Goal: Task Accomplishment & Management: Manage account settings

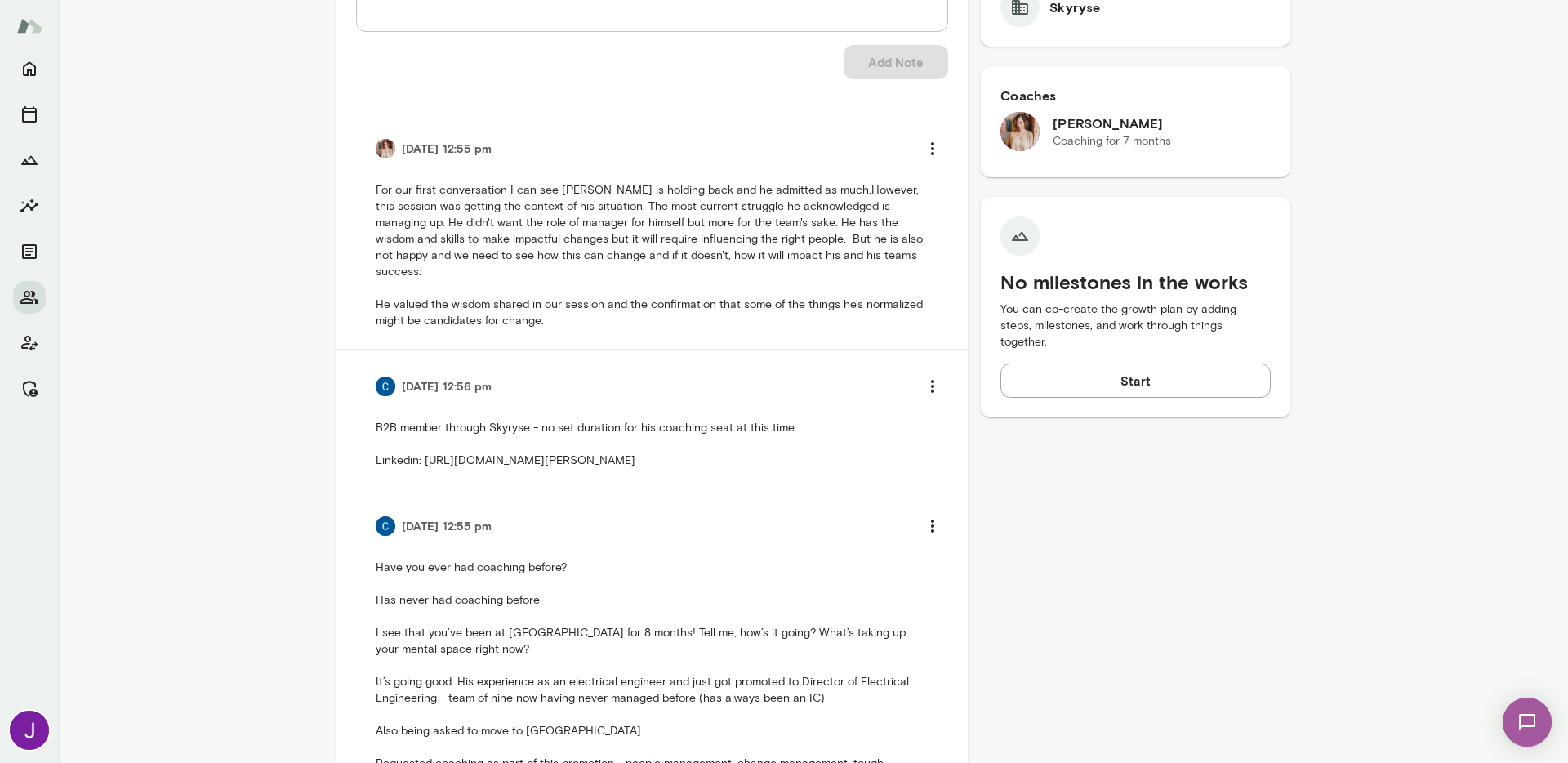
scroll to position [217, 0]
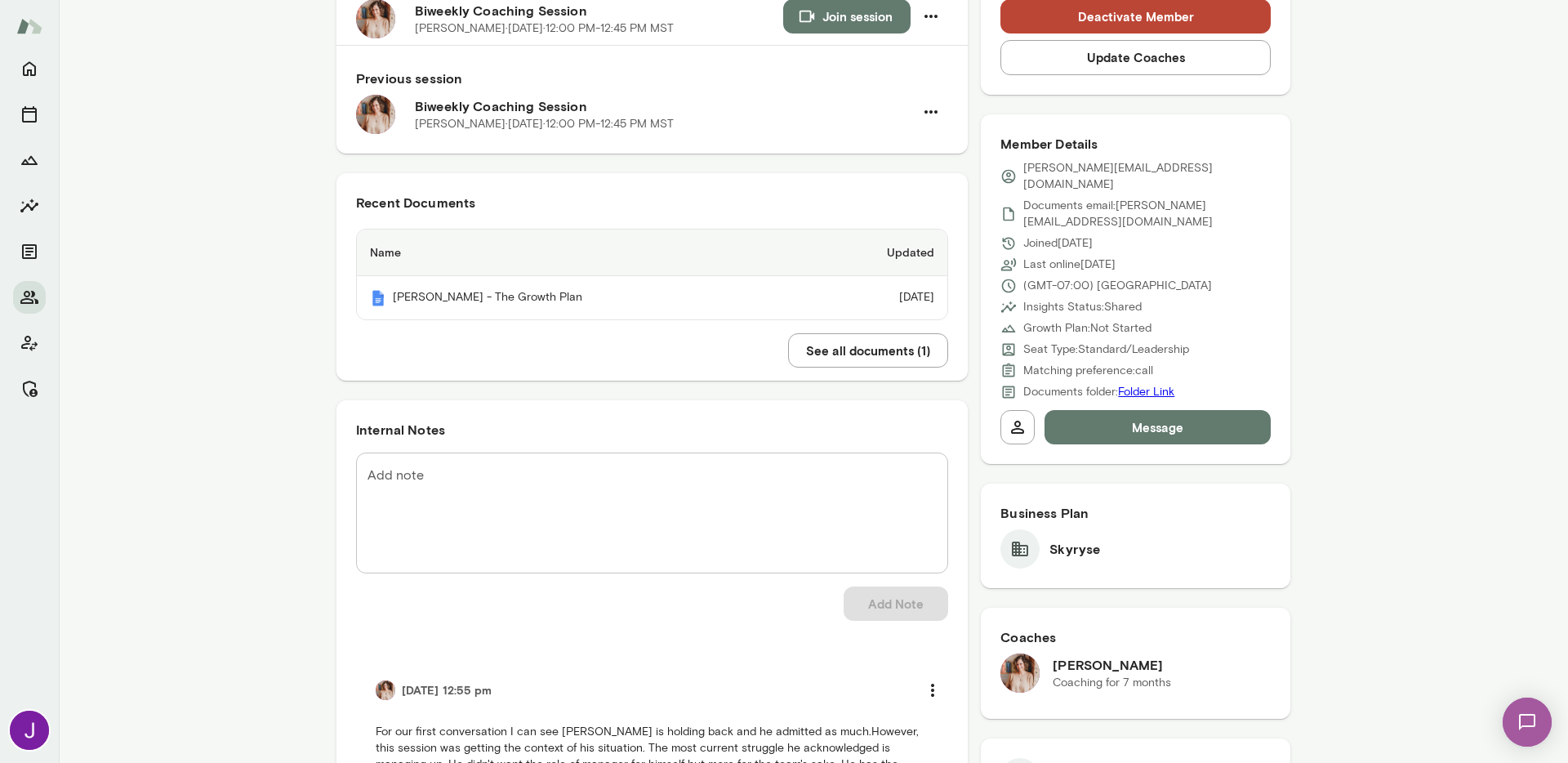
click at [530, 540] on textarea "Add note" at bounding box center [653, 512] width 570 height 94
click at [440, 473] on textarea "**********" at bounding box center [653, 512] width 570 height 94
click at [605, 480] on textarea "**********" at bounding box center [653, 512] width 570 height 94
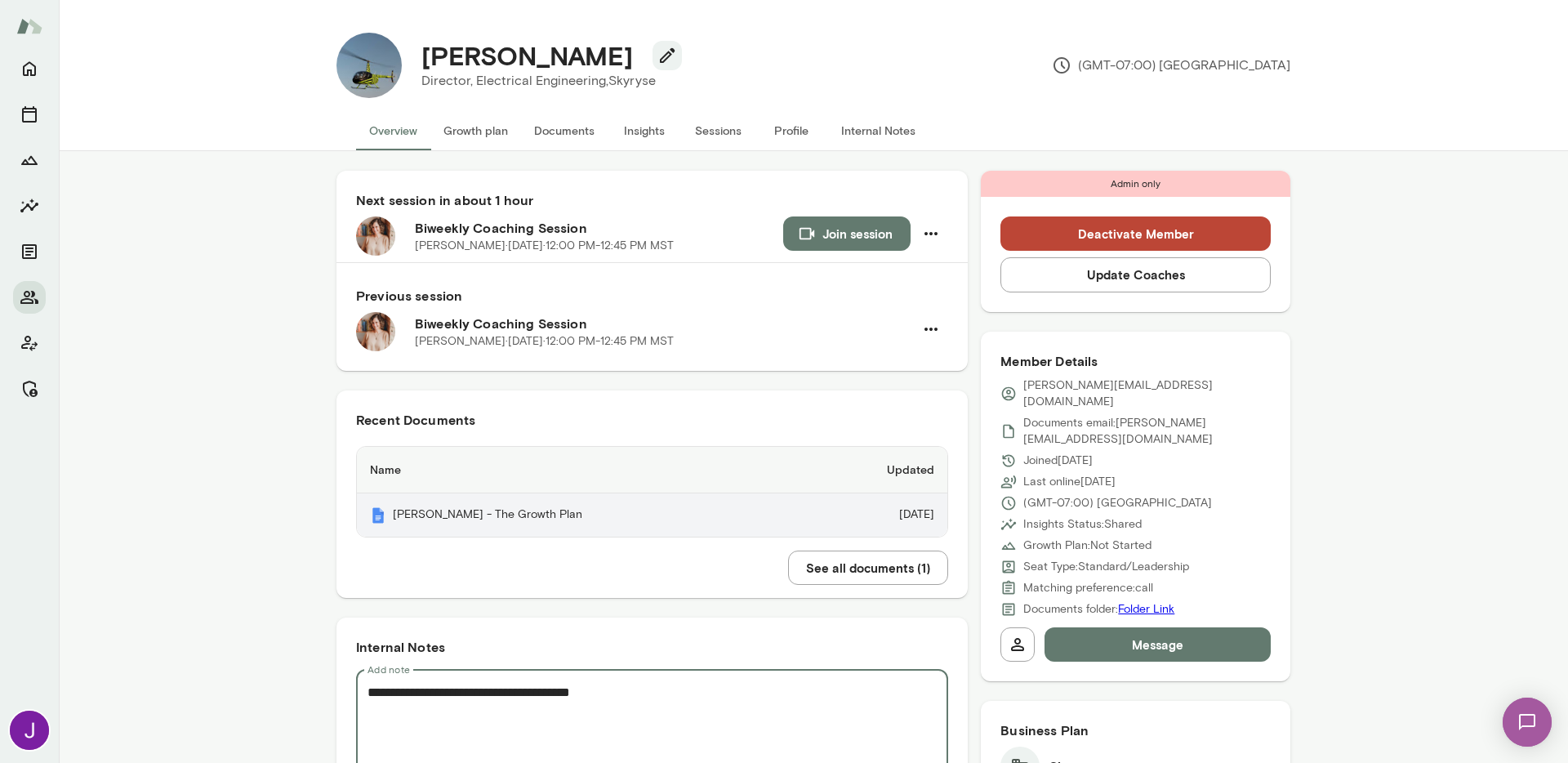
type textarea "**********"
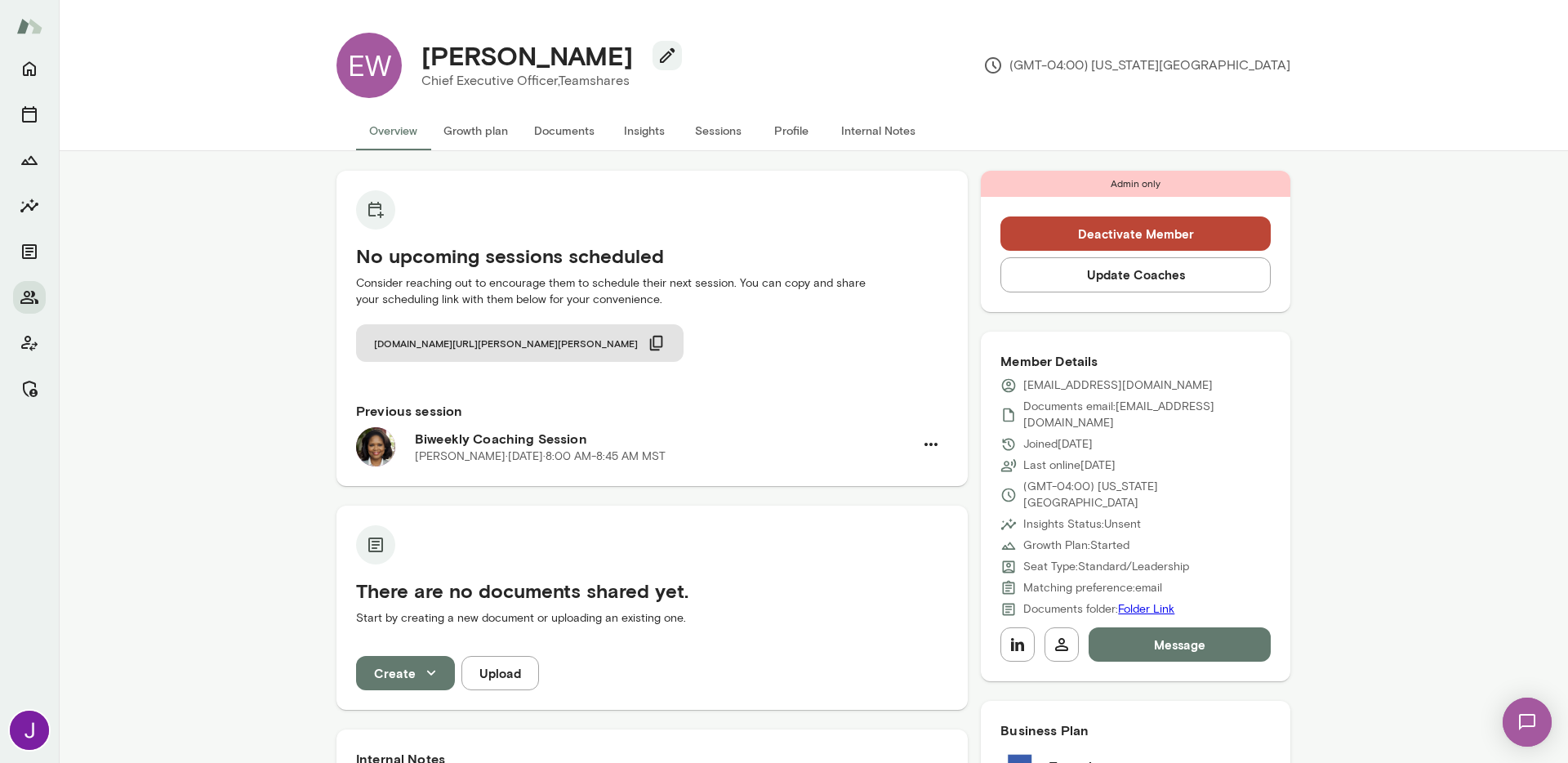
click at [1115, 244] on button "Deactivate Member" at bounding box center [1136, 234] width 270 height 34
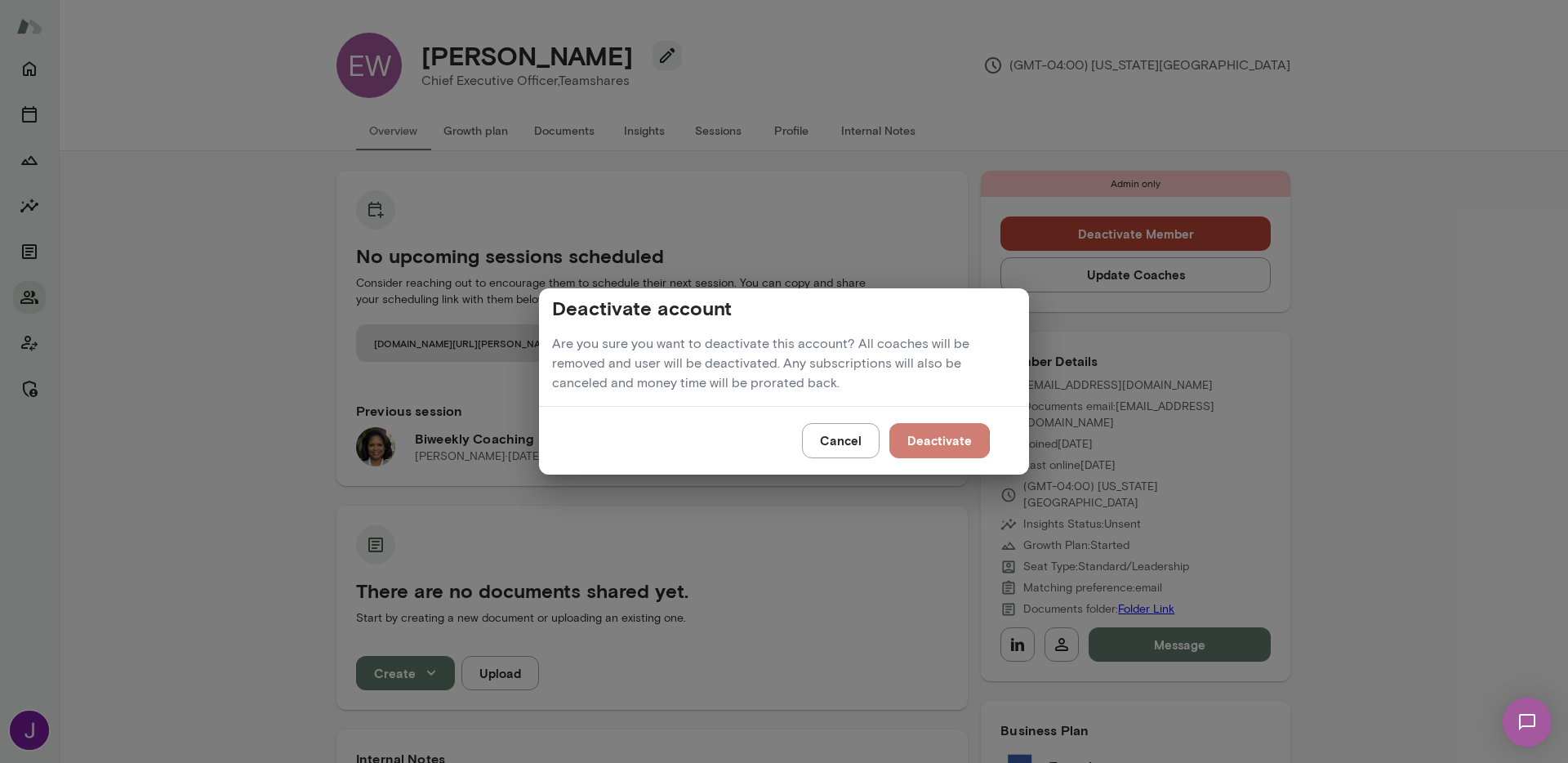
click at [922, 441] on button "Deactivate" at bounding box center [939, 441] width 100 height 34
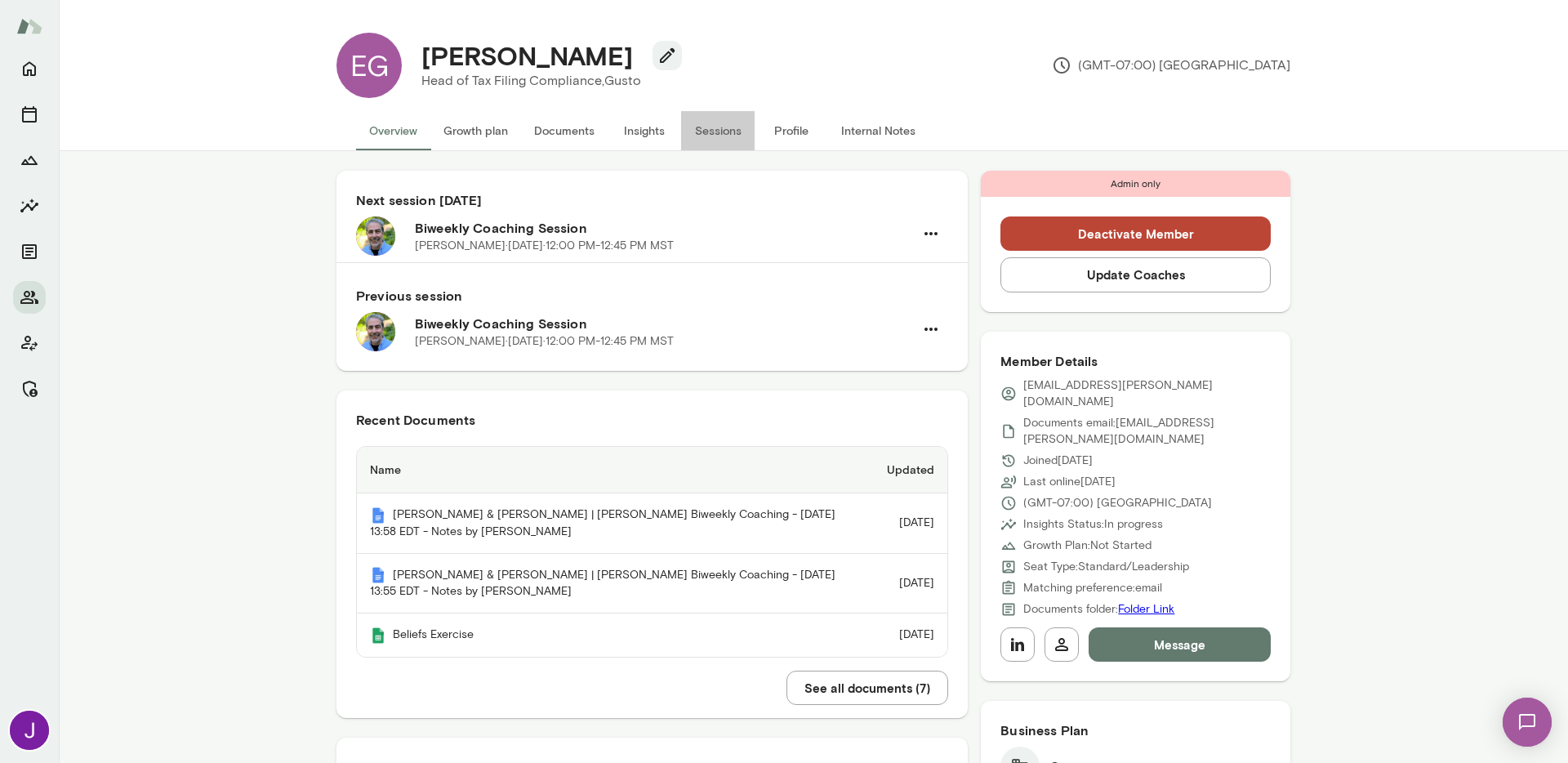
click at [713, 131] on button "Sessions" at bounding box center [718, 131] width 74 height 39
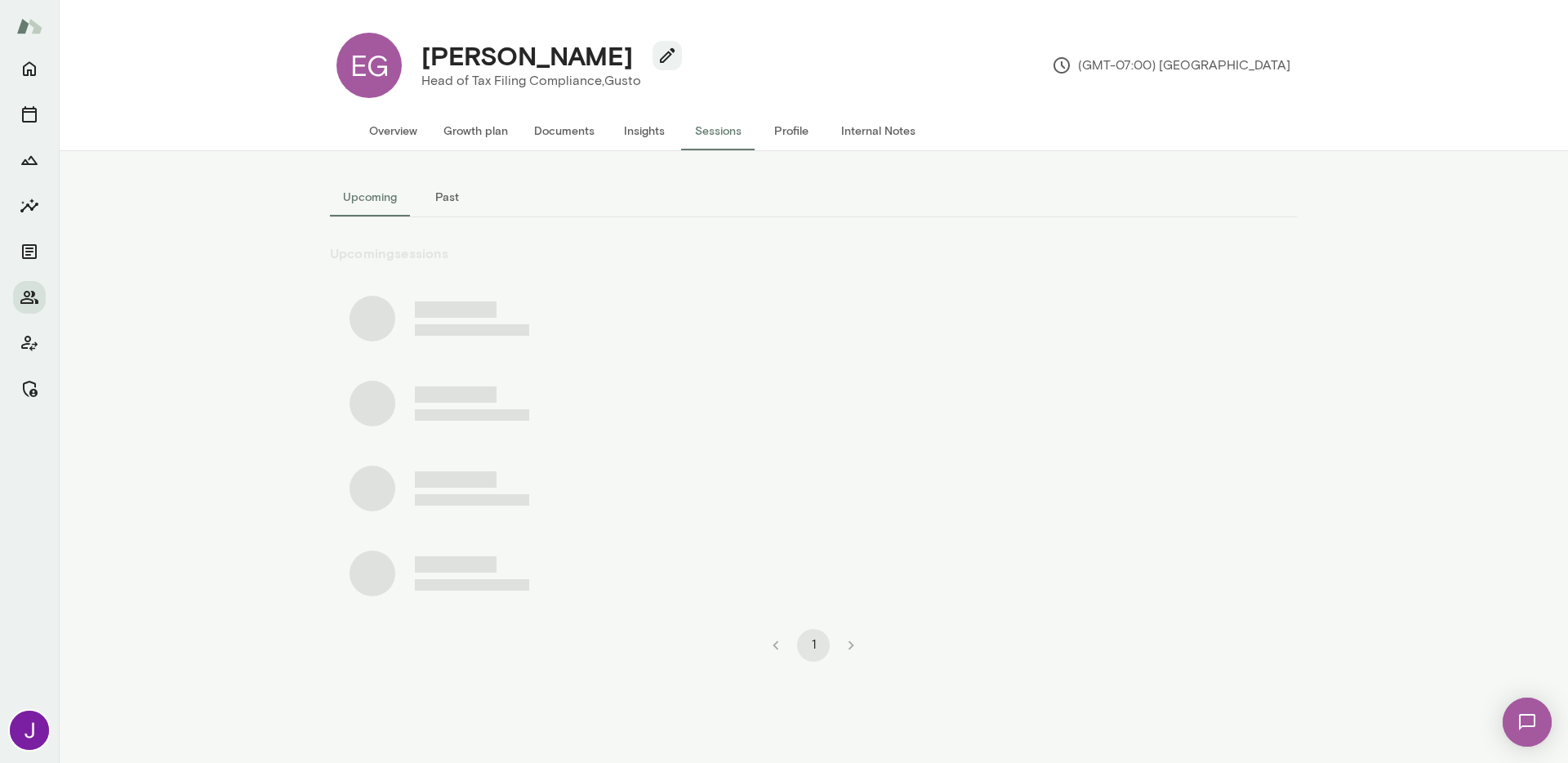
click at [459, 190] on button "Past" at bounding box center [447, 197] width 74 height 39
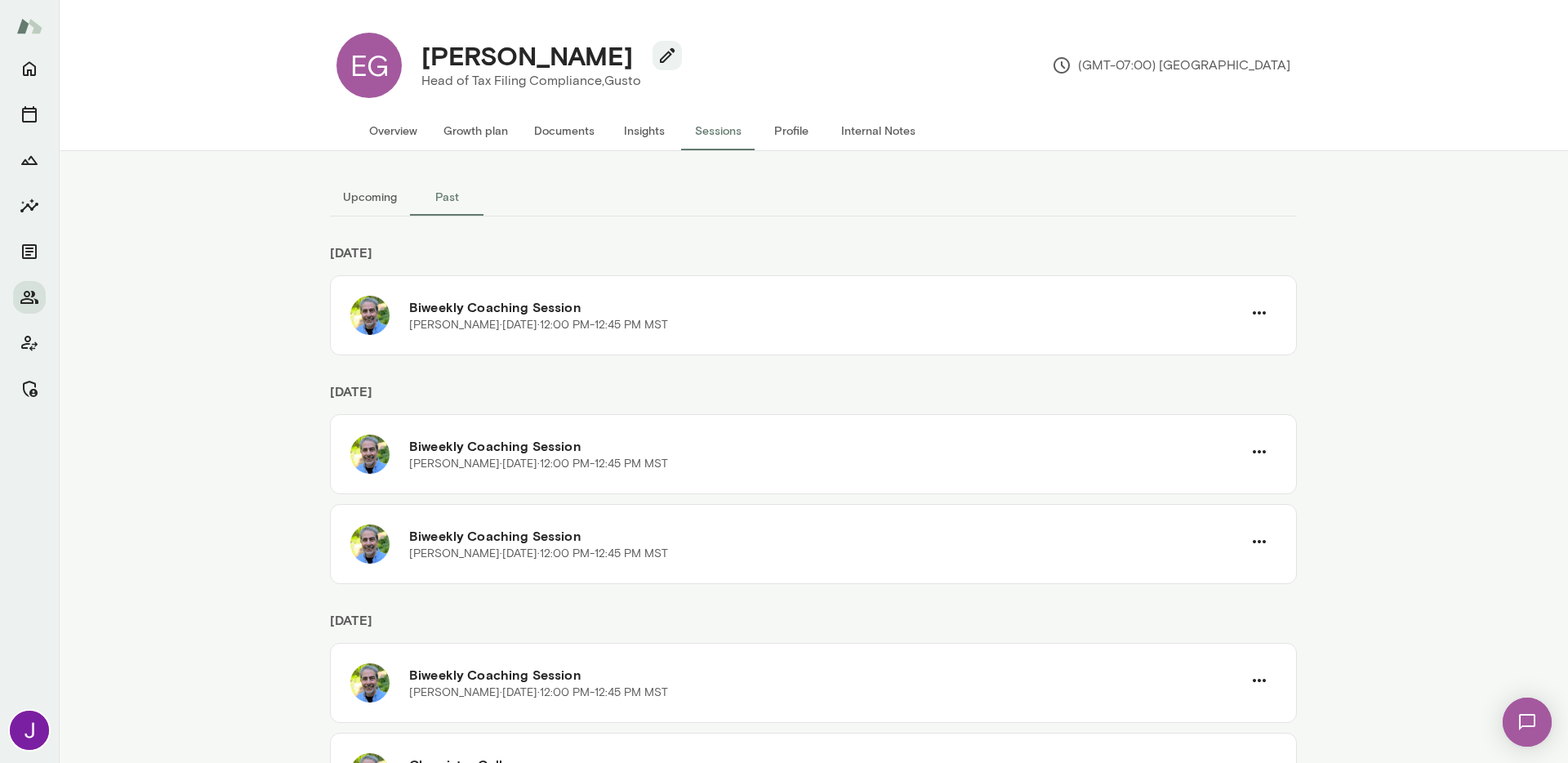
click at [390, 127] on button "Overview" at bounding box center [393, 131] width 74 height 39
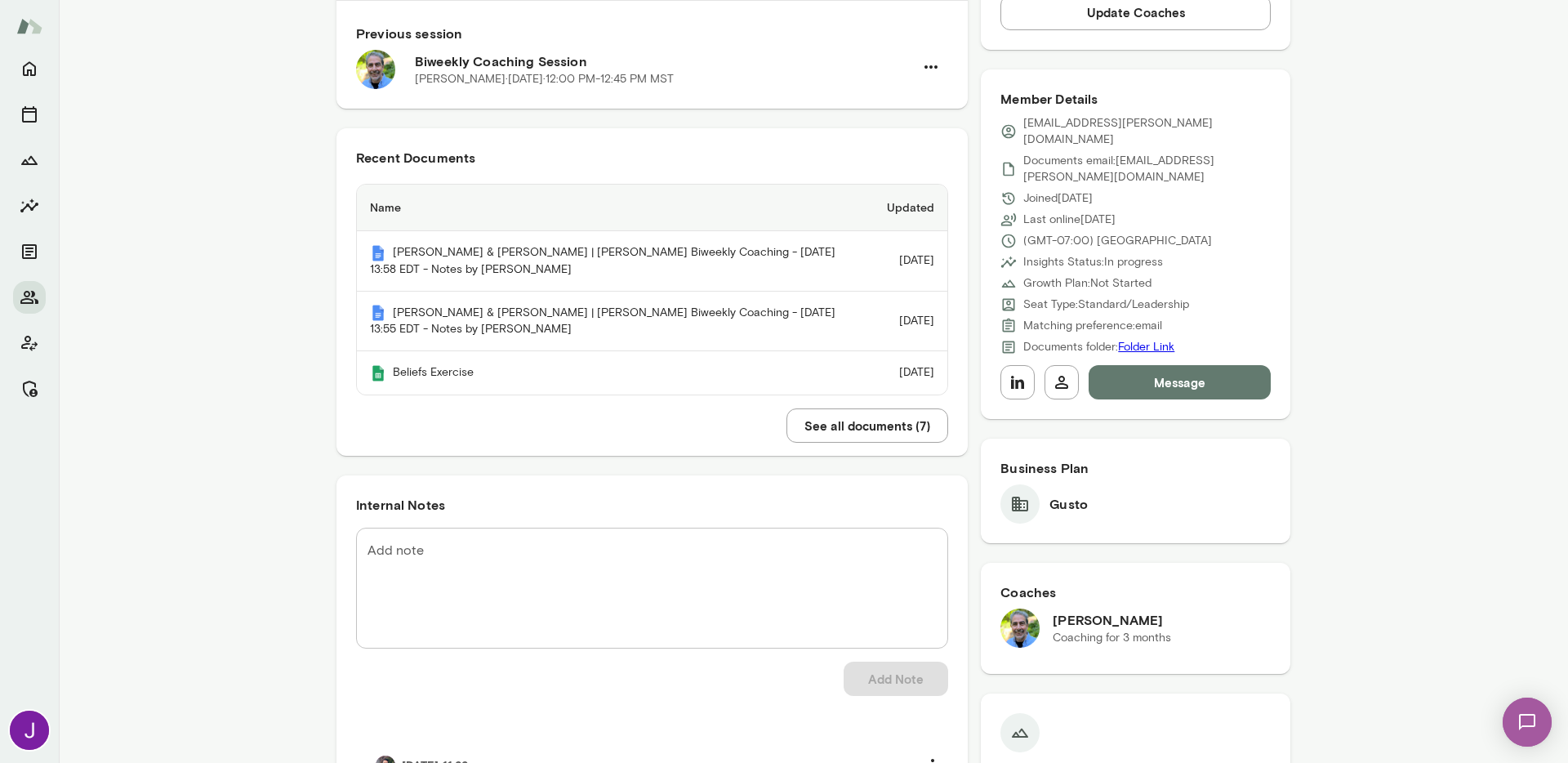
scroll to position [518, 0]
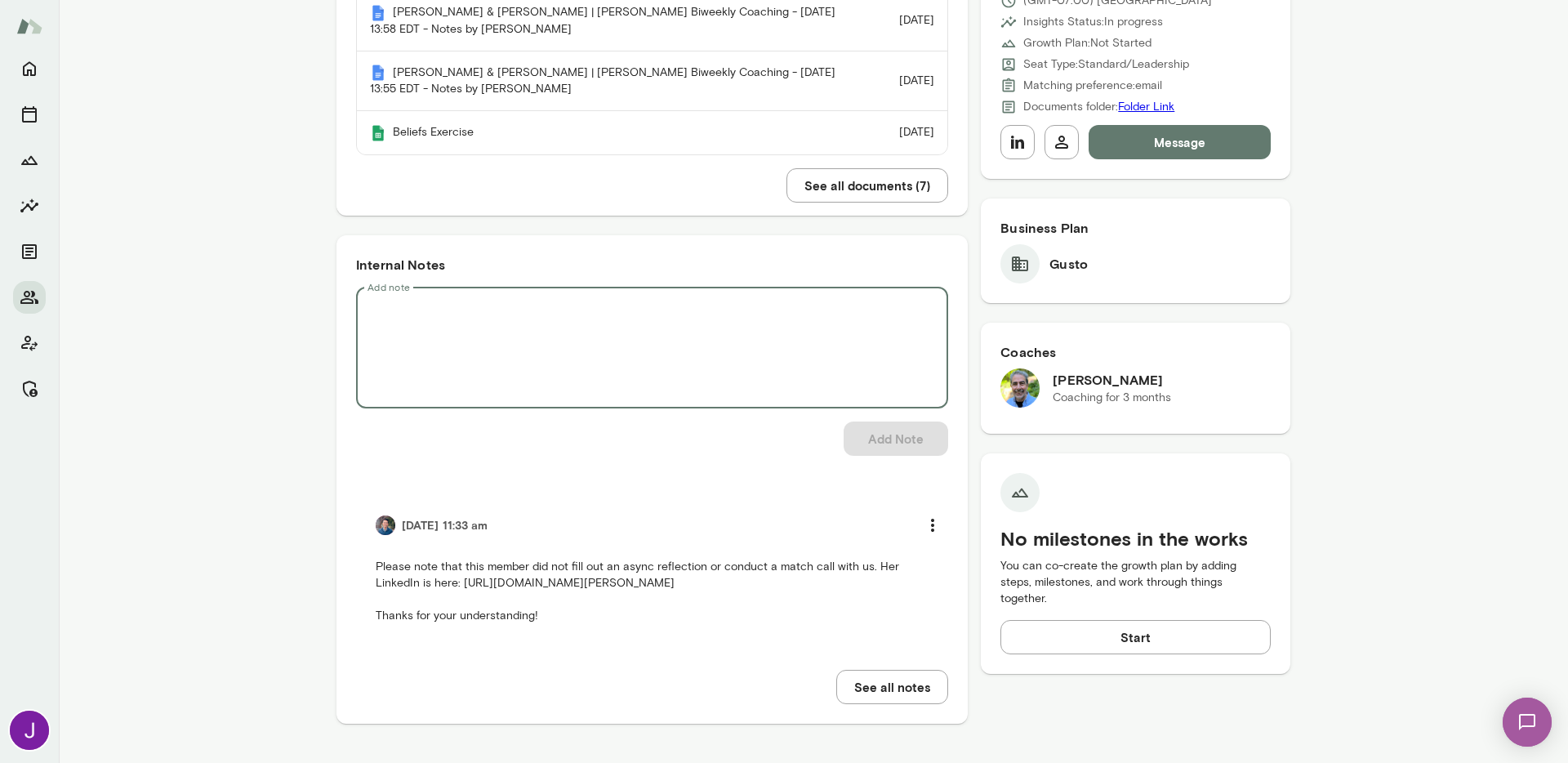
click at [512, 352] on textarea "Add note" at bounding box center [653, 347] width 570 height 94
type textarea "**********"
click at [863, 448] on button "Add Note" at bounding box center [896, 439] width 104 height 34
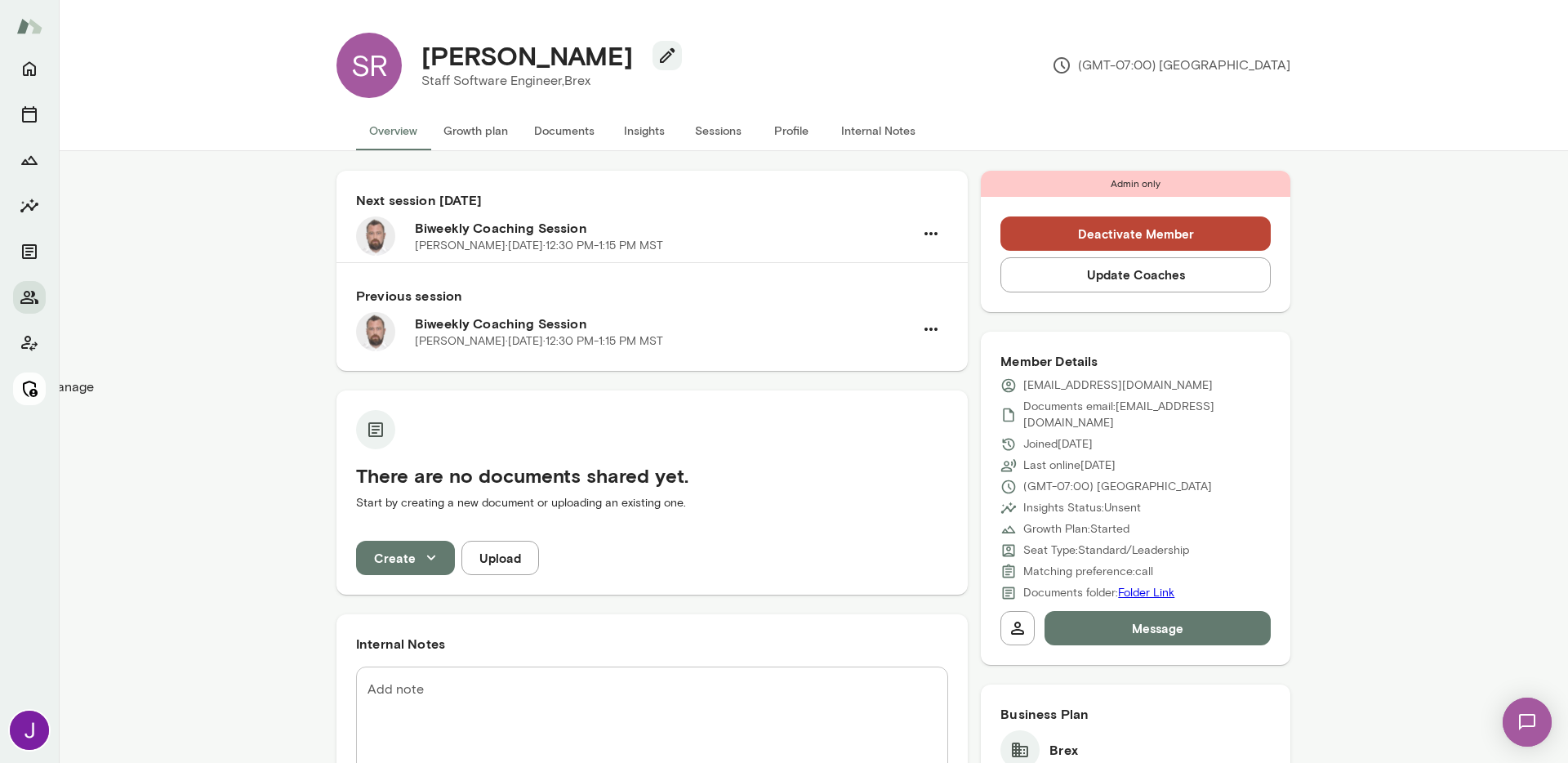
click at [38, 395] on icon "Manage" at bounding box center [29, 388] width 20 height 20
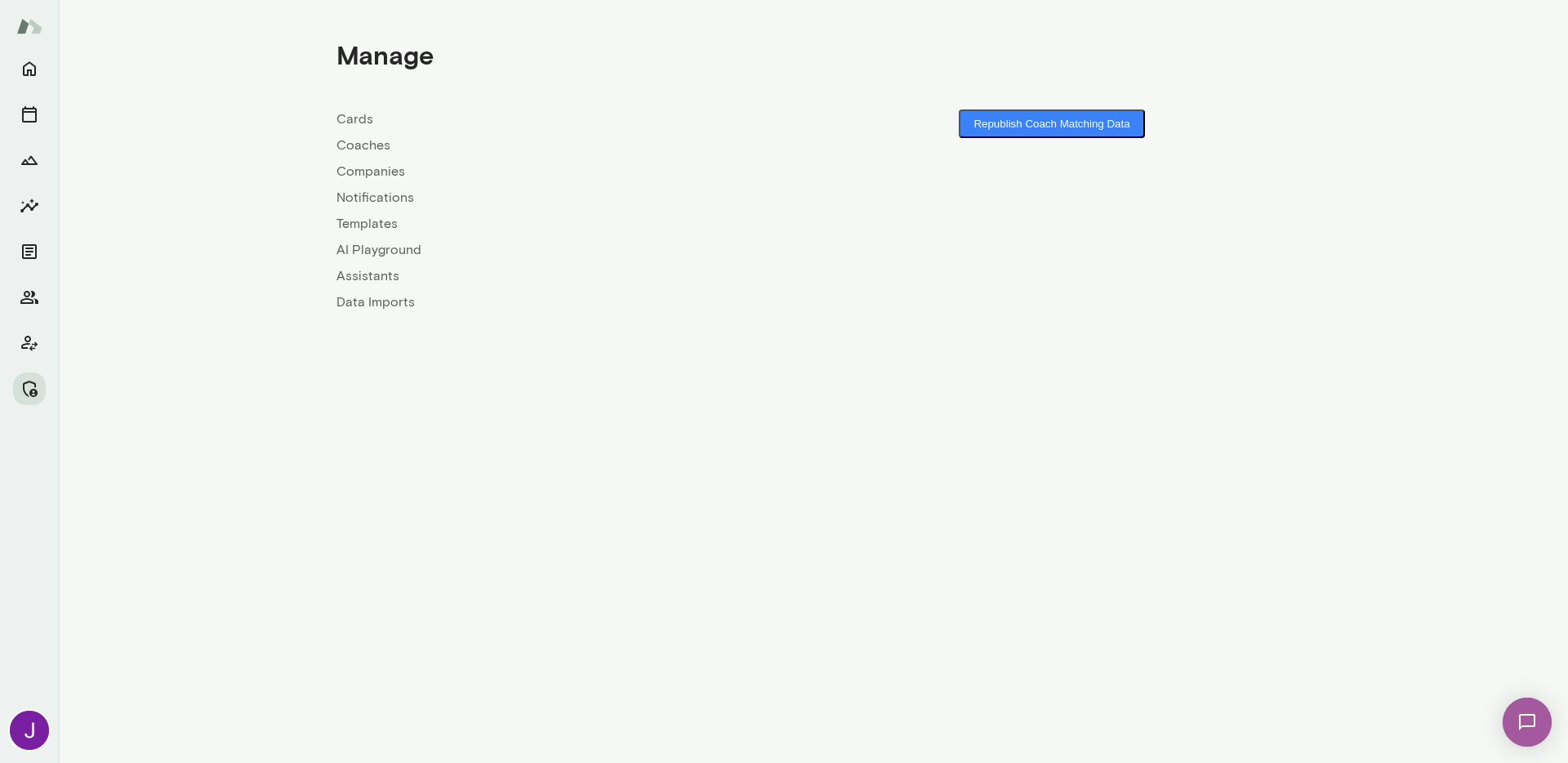
click at [360, 155] on link "Coaches" at bounding box center [575, 145] width 477 height 20
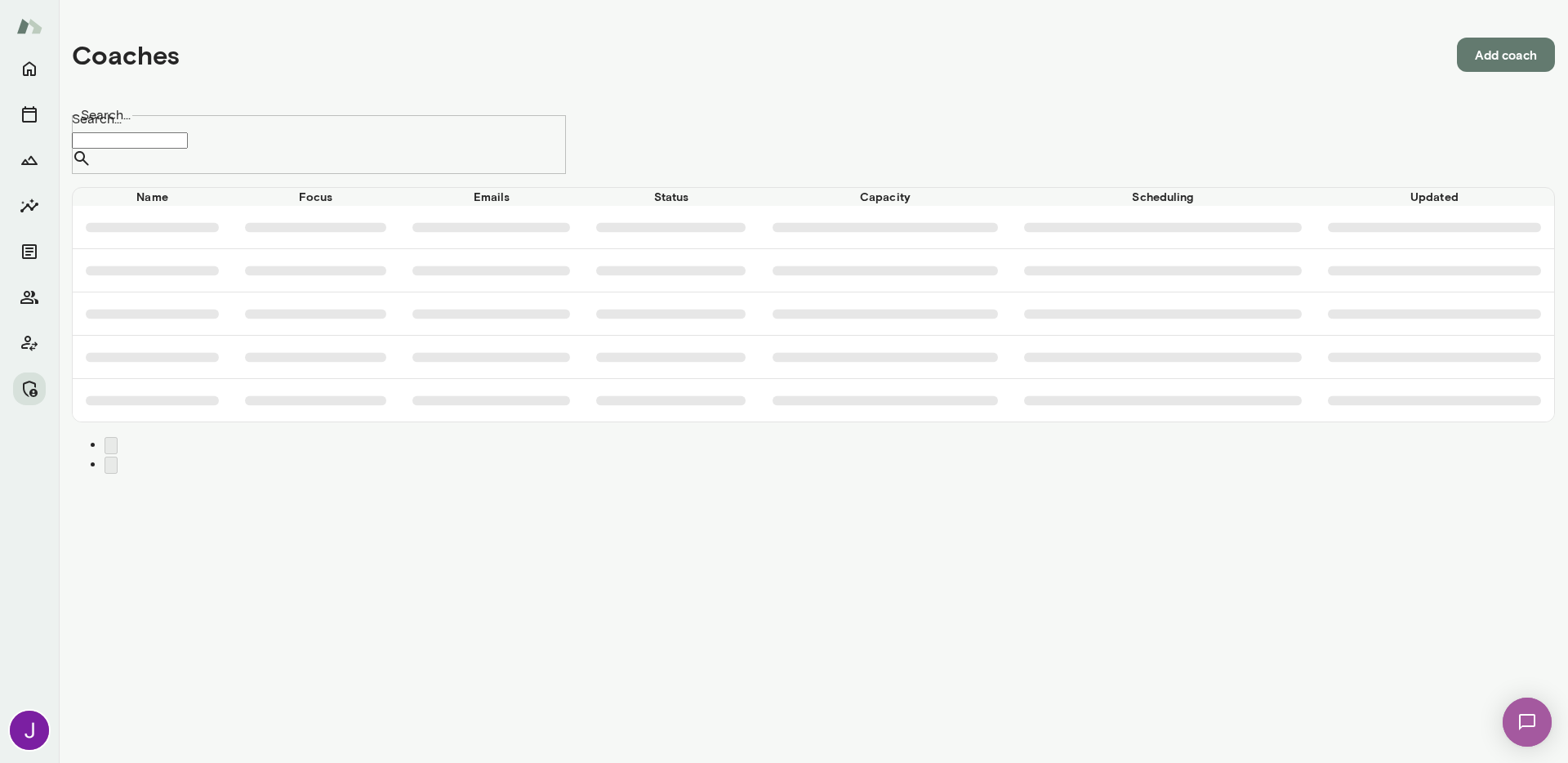
click at [188, 144] on input "Search..." at bounding box center [130, 140] width 116 height 16
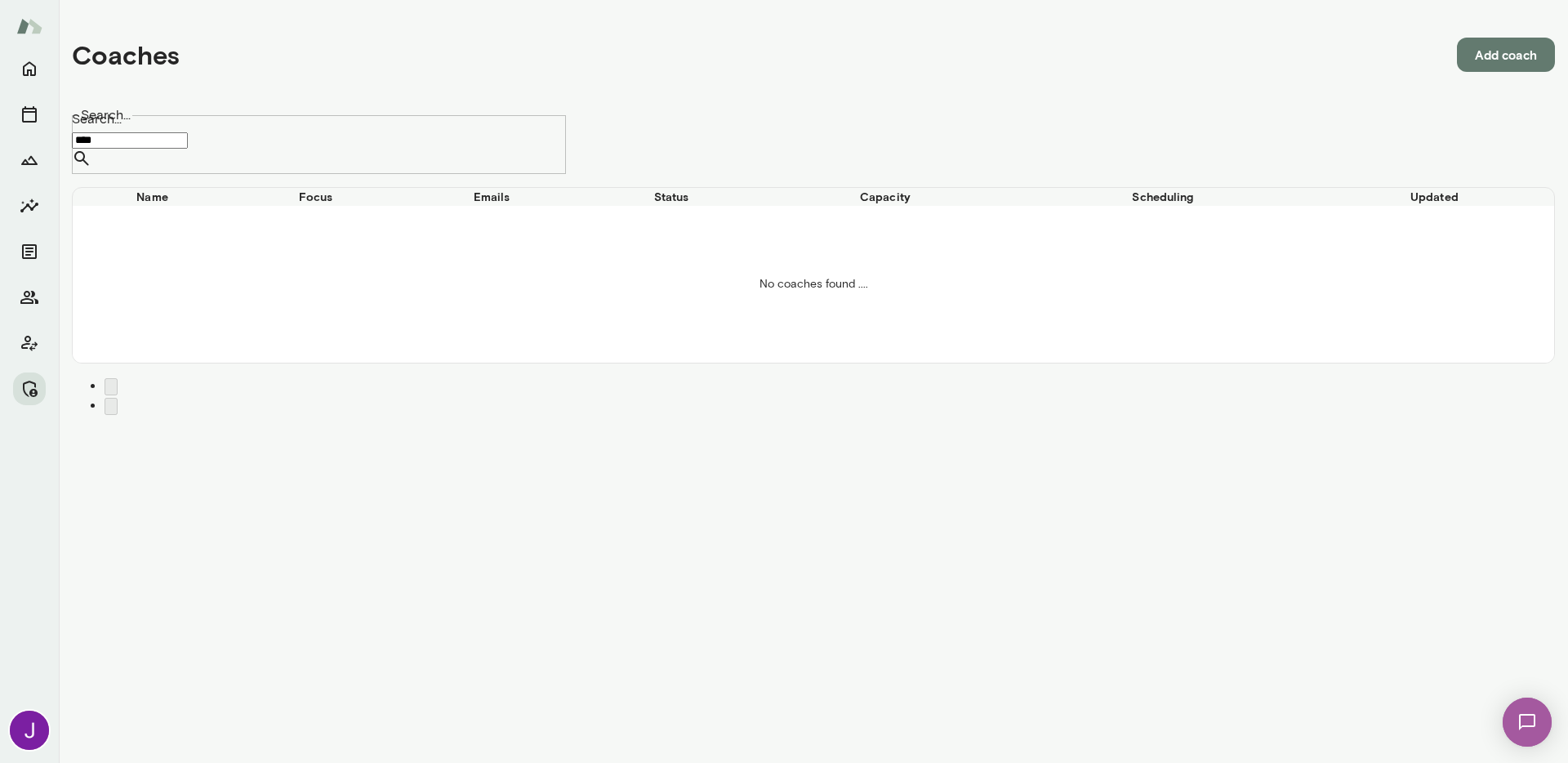
click at [188, 136] on input "****" at bounding box center [130, 140] width 116 height 16
type input "*********"
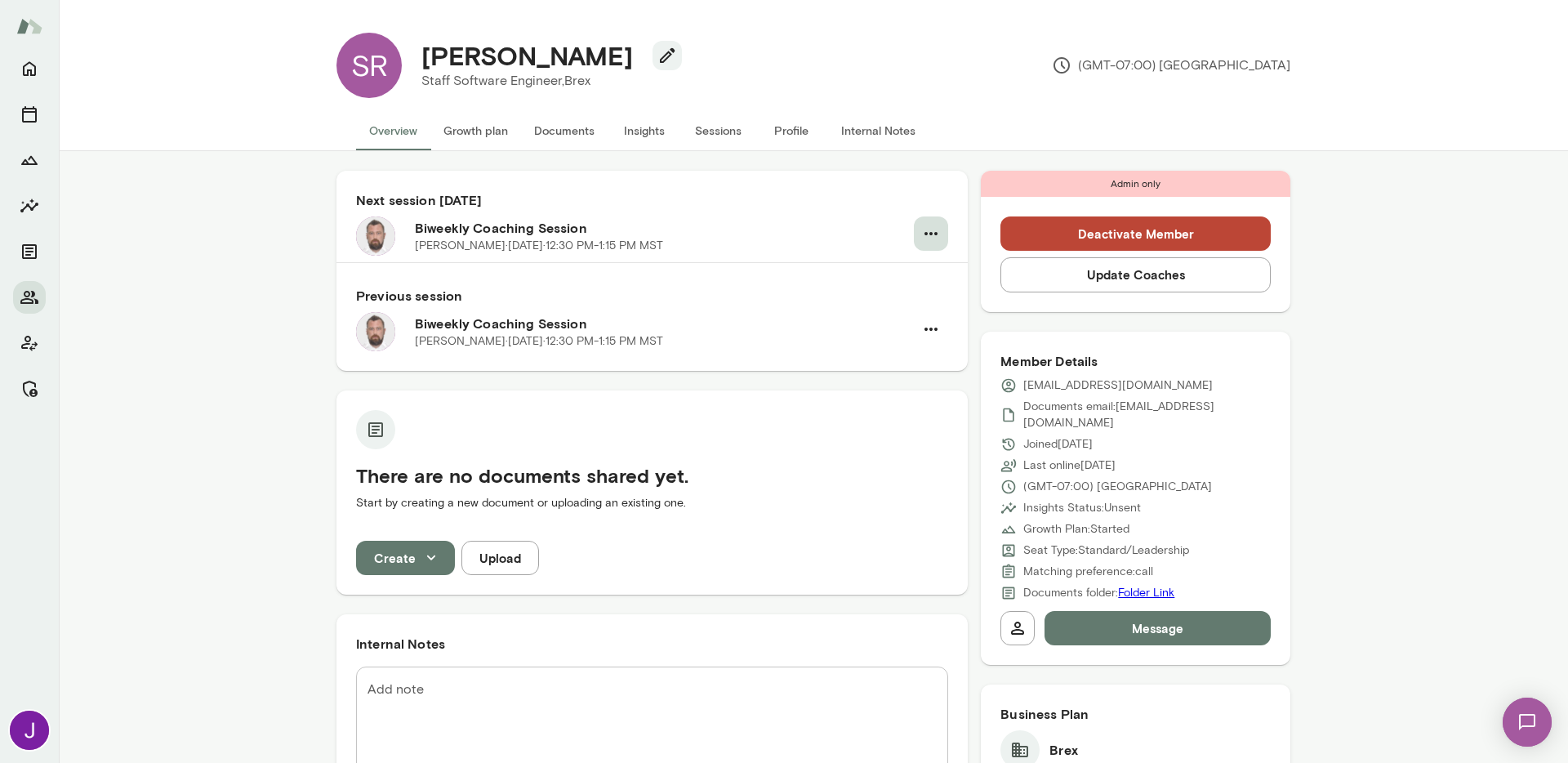
click at [927, 228] on icon "button" at bounding box center [931, 234] width 20 height 20
click at [847, 313] on li "Cancel" at bounding box center [842, 301] width 211 height 29
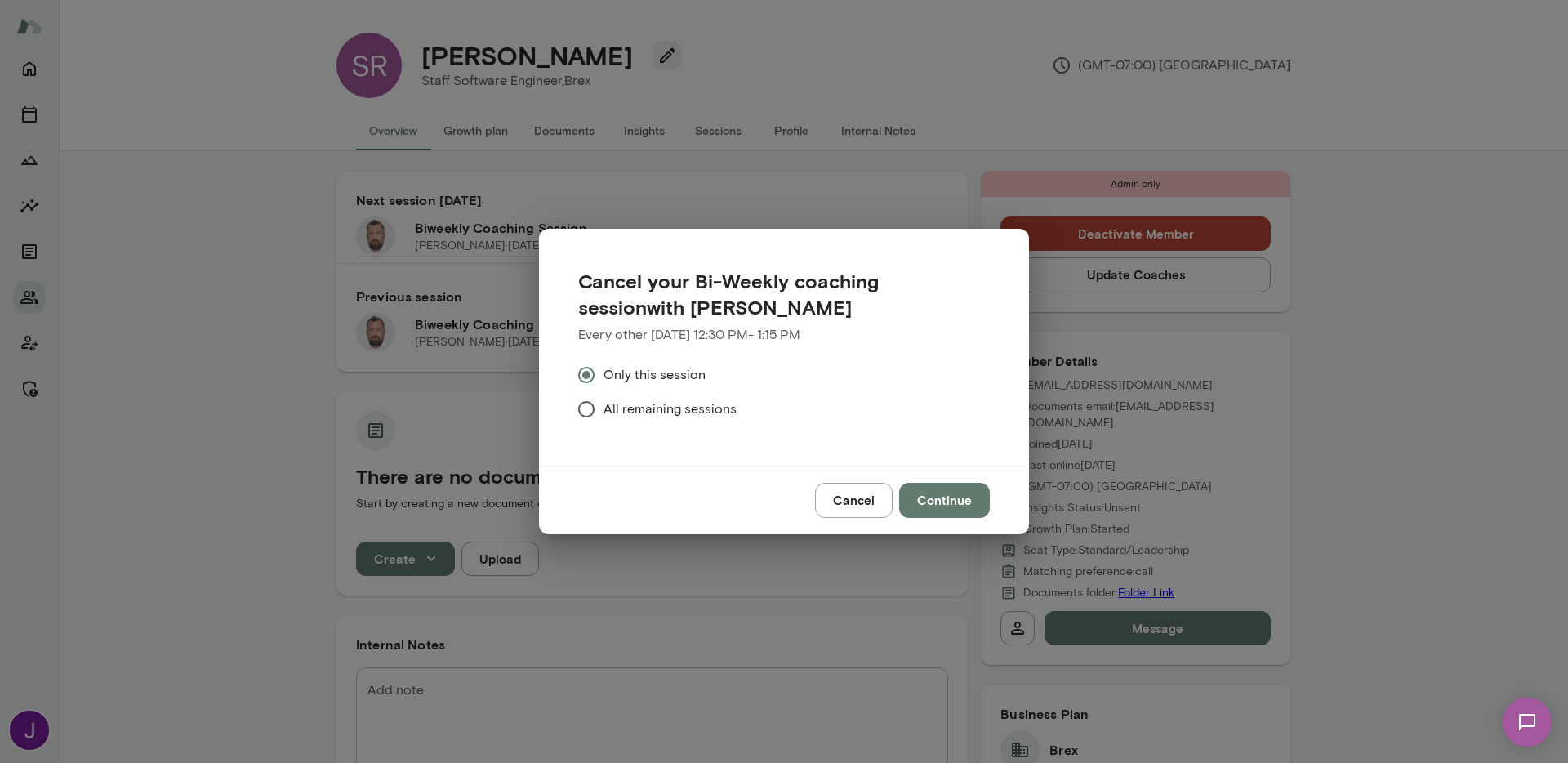
click at [682, 413] on span "All remaining sessions" at bounding box center [671, 409] width 133 height 20
click at [972, 504] on button "Continue" at bounding box center [944, 500] width 91 height 34
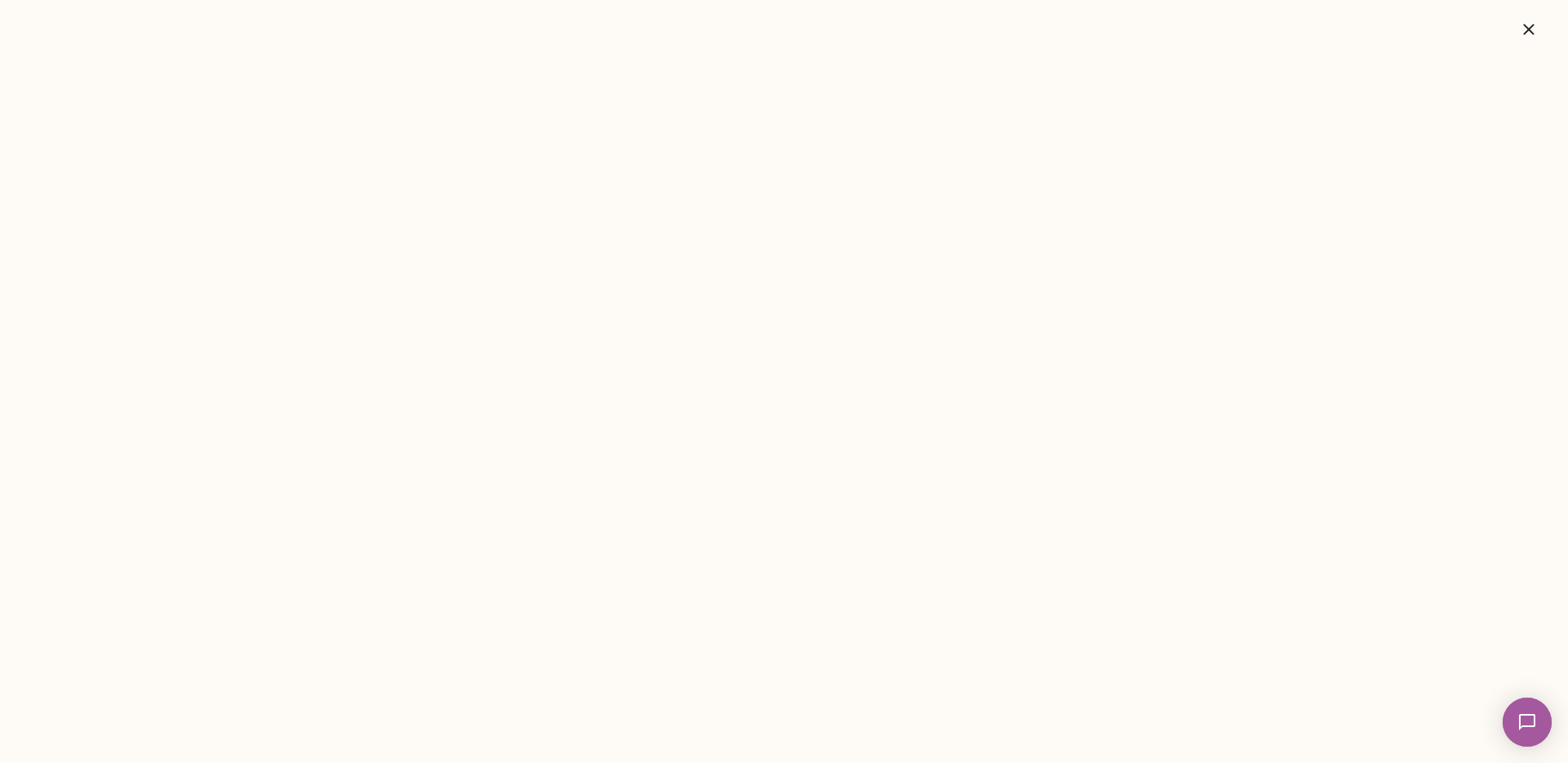
click at [1534, 22] on icon "button" at bounding box center [1529, 29] width 20 height 20
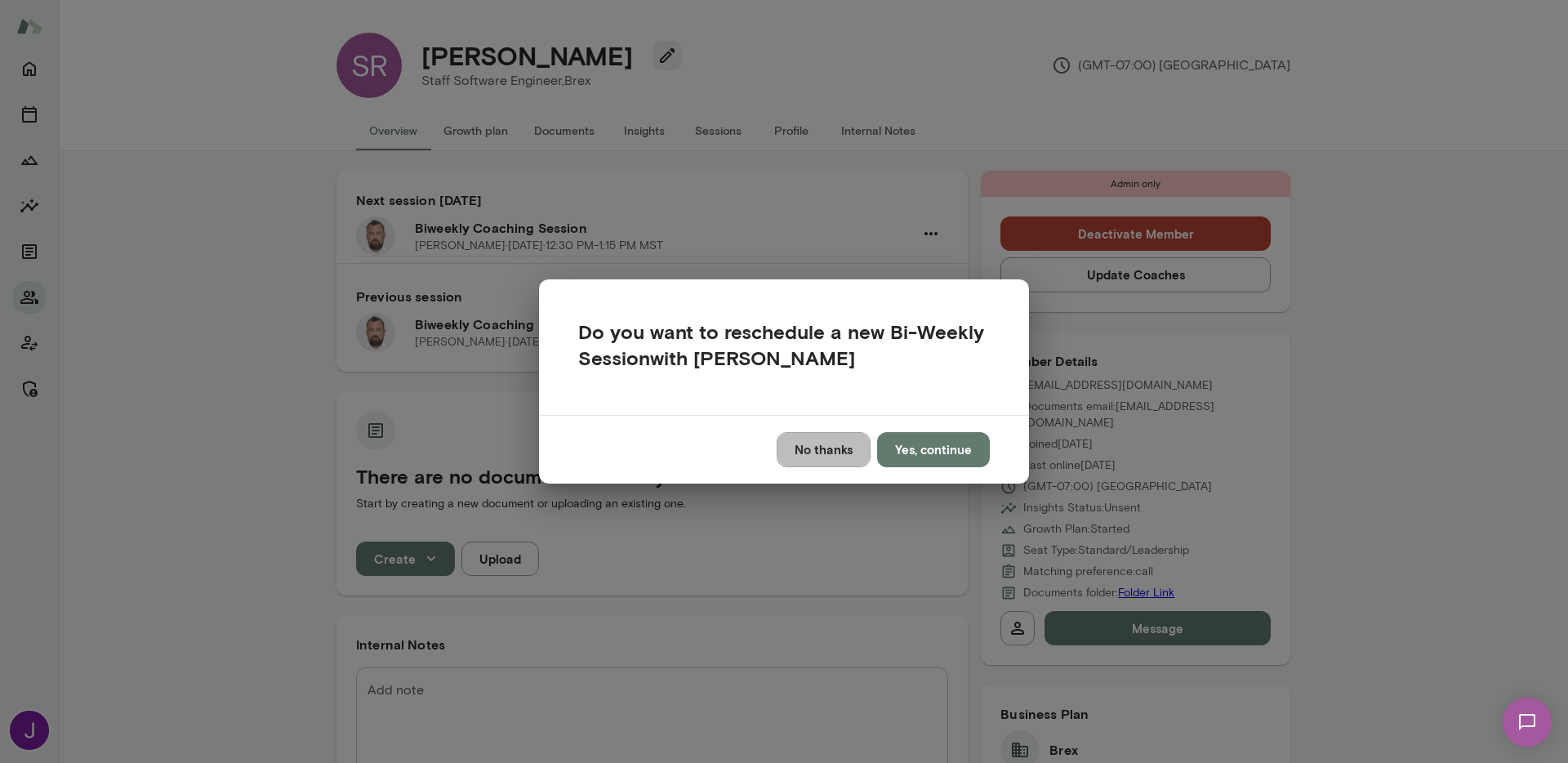
drag, startPoint x: 820, startPoint y: 455, endPoint x: 836, endPoint y: 441, distance: 21.3
click at [820, 455] on button "No thanks" at bounding box center [824, 449] width 94 height 34
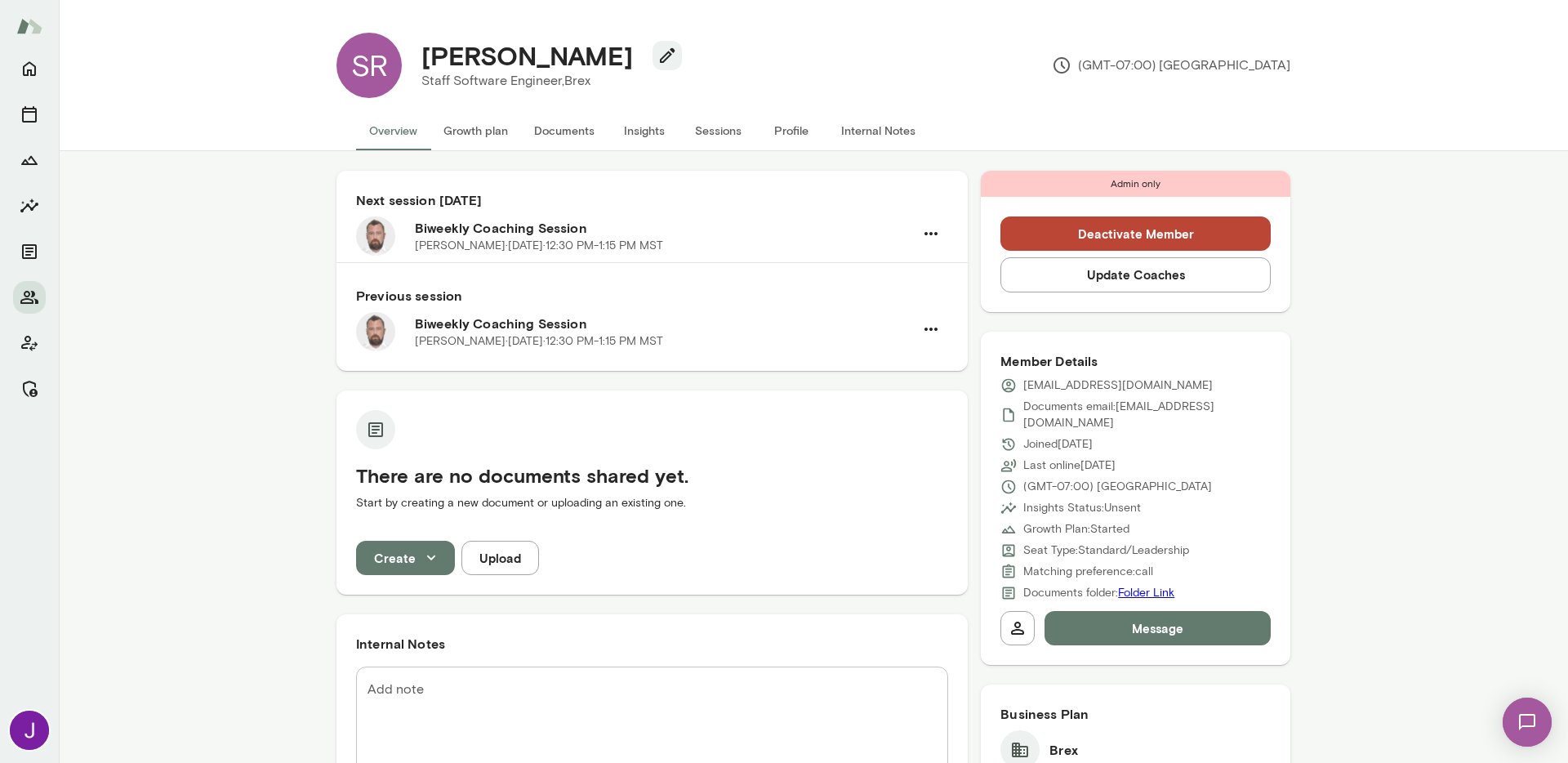
click at [1133, 234] on button "Deactivate Member" at bounding box center [1136, 234] width 270 height 34
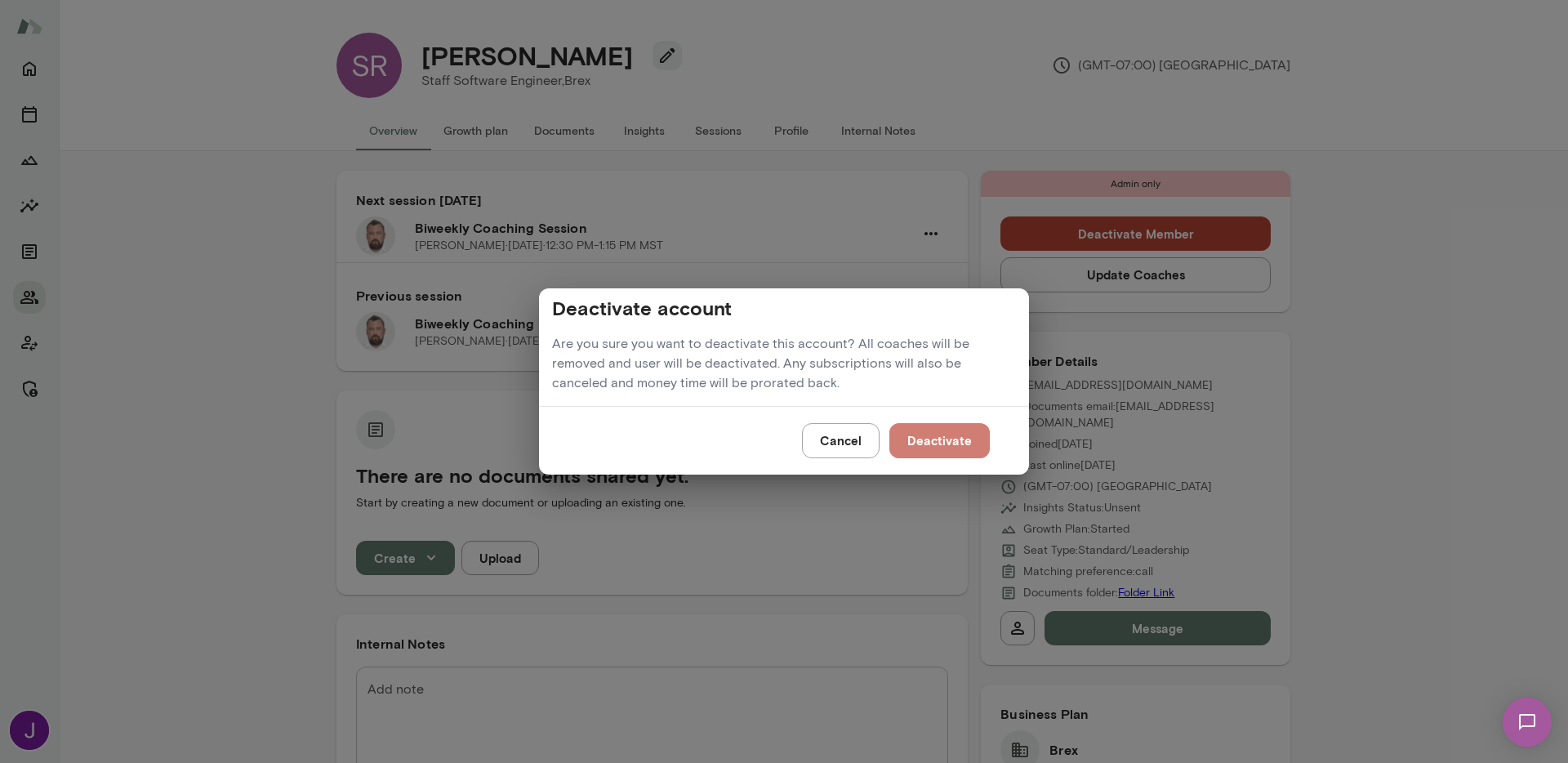
click at [967, 444] on button "Deactivate" at bounding box center [939, 441] width 100 height 34
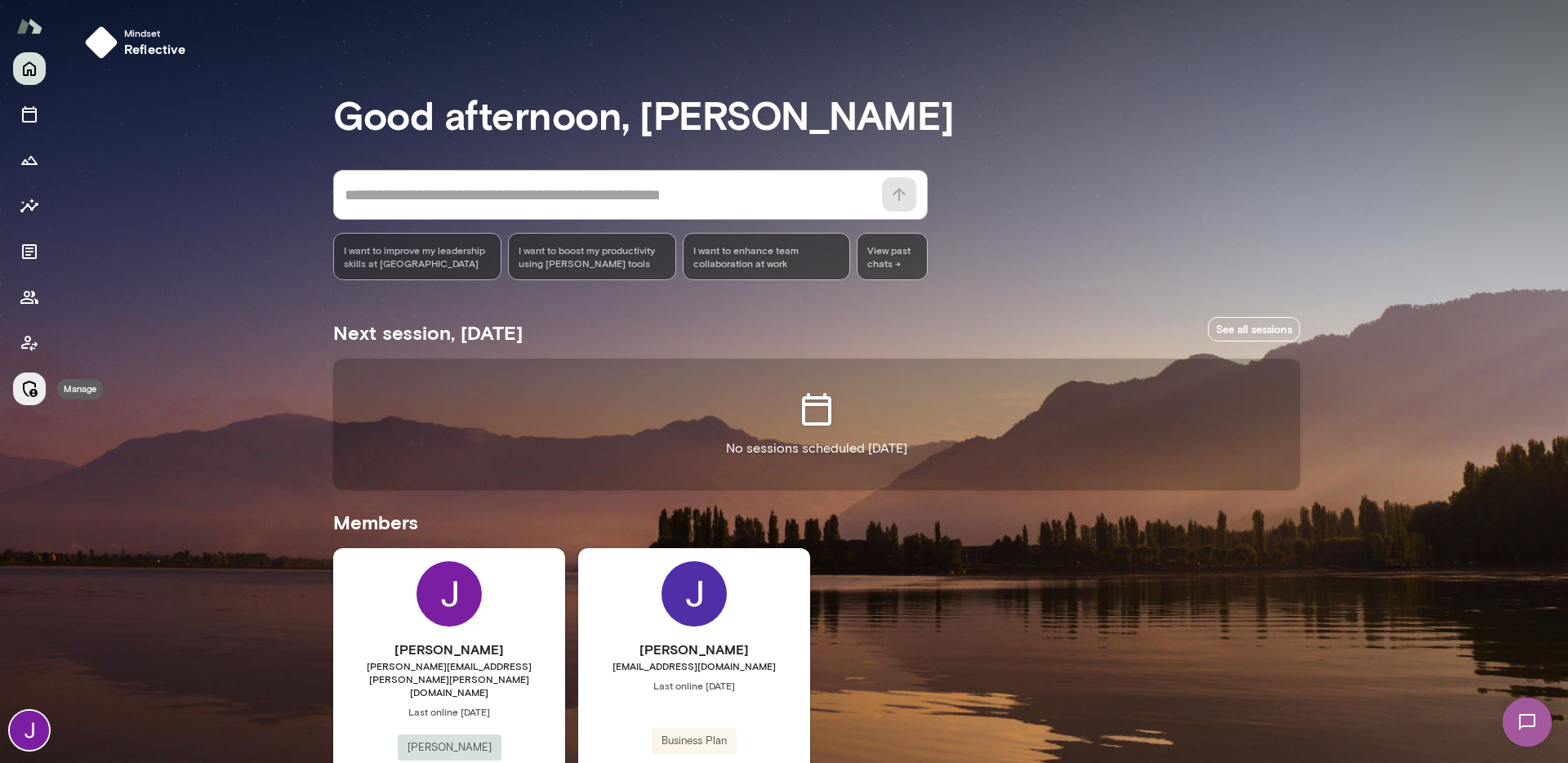
click at [33, 383] on icon "Manage" at bounding box center [30, 388] width 15 height 16
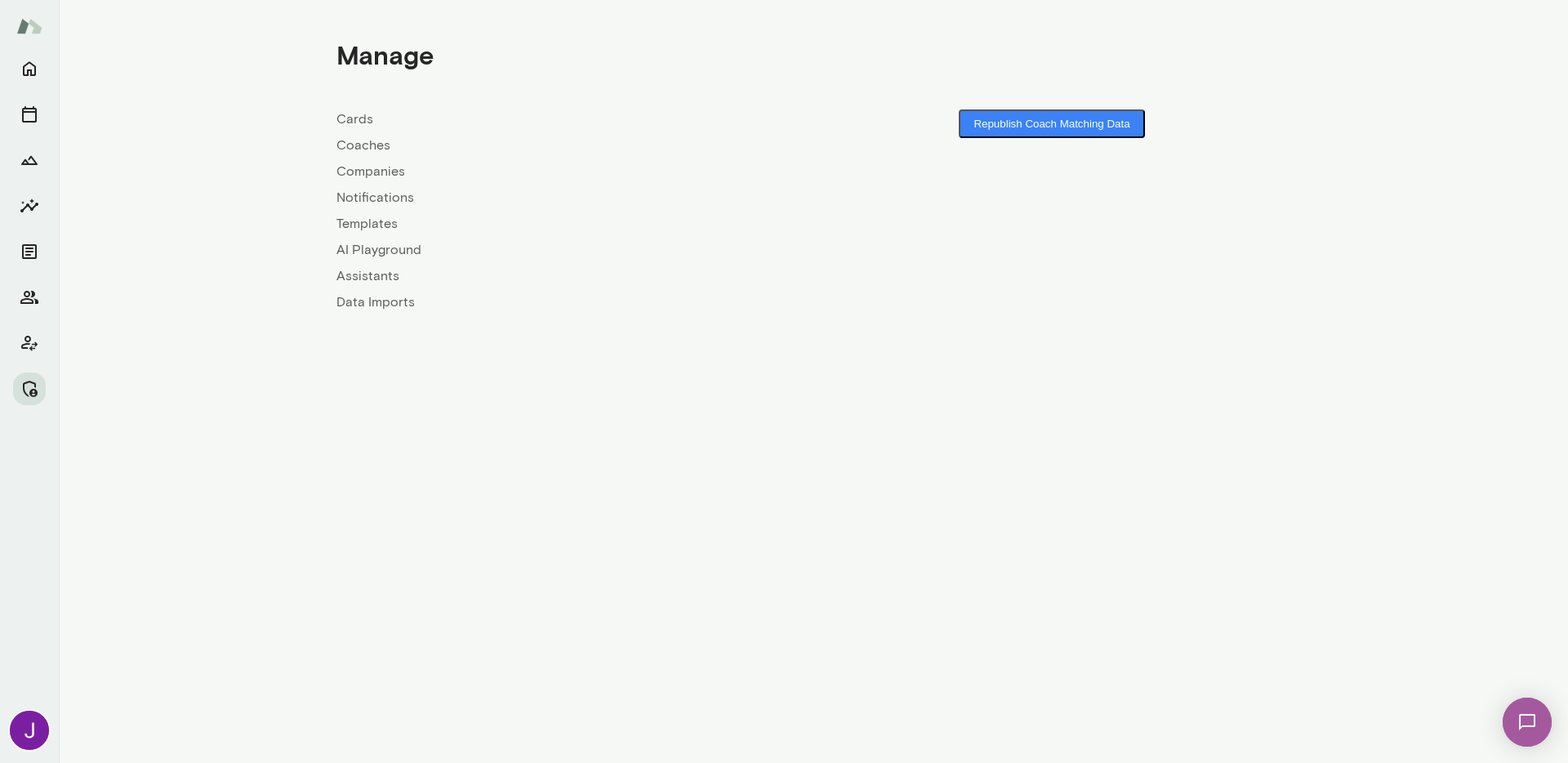
click at [367, 145] on link "Coaches" at bounding box center [575, 145] width 477 height 20
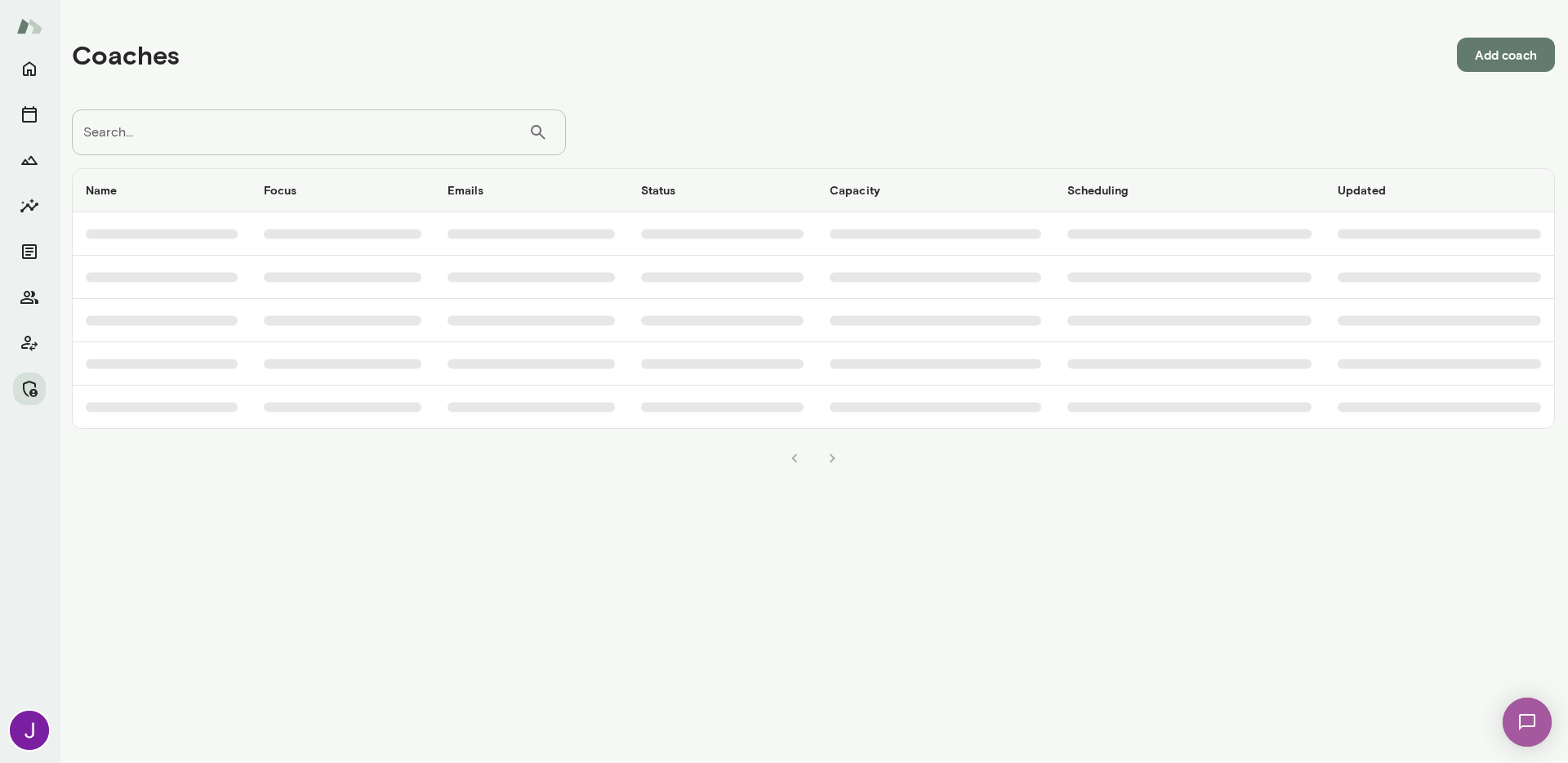
click at [362, 125] on input "Search..." at bounding box center [300, 132] width 457 height 45
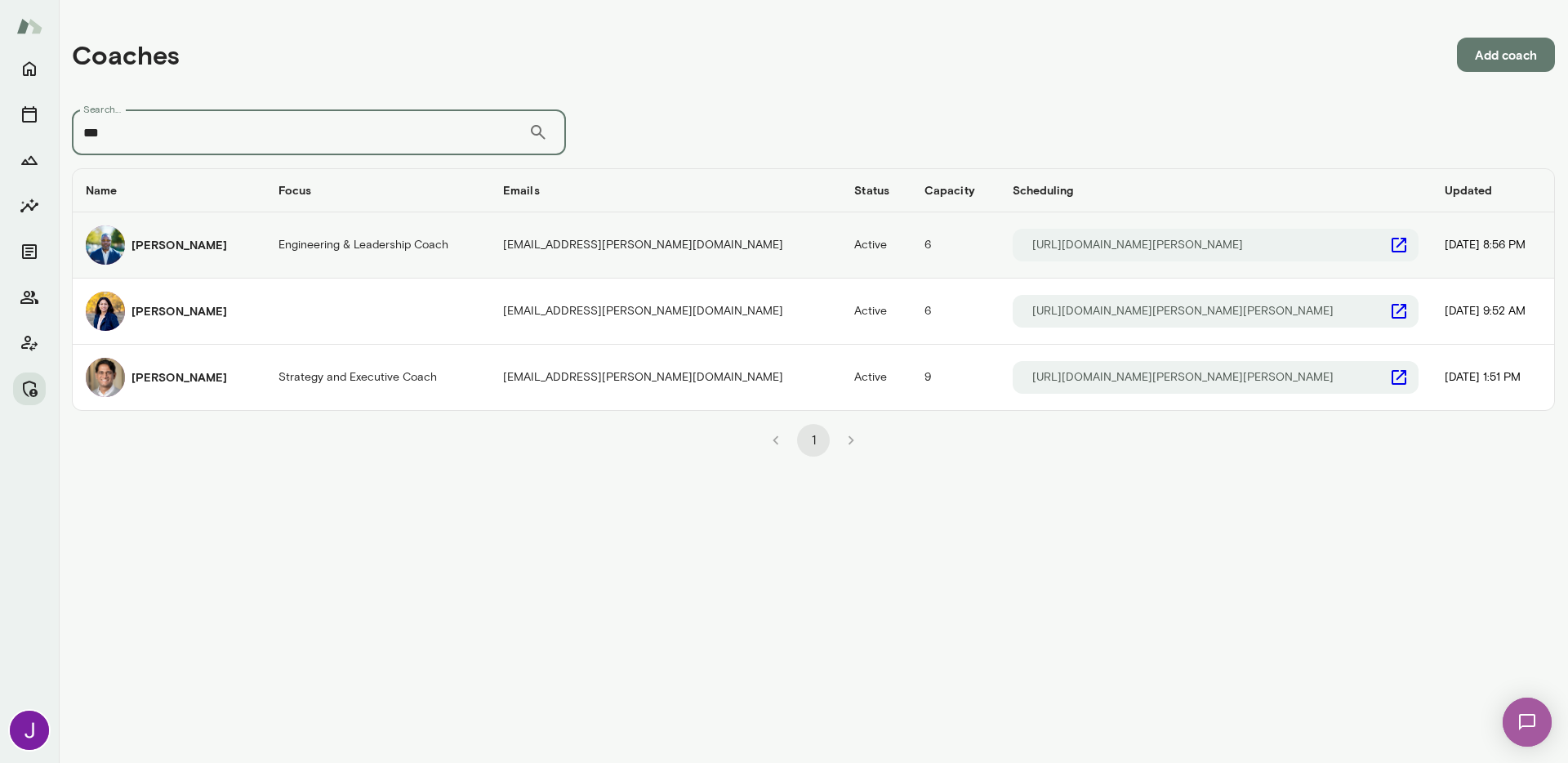
type input "***"
click at [154, 245] on h6 "[PERSON_NAME]" at bounding box center [180, 245] width 96 height 16
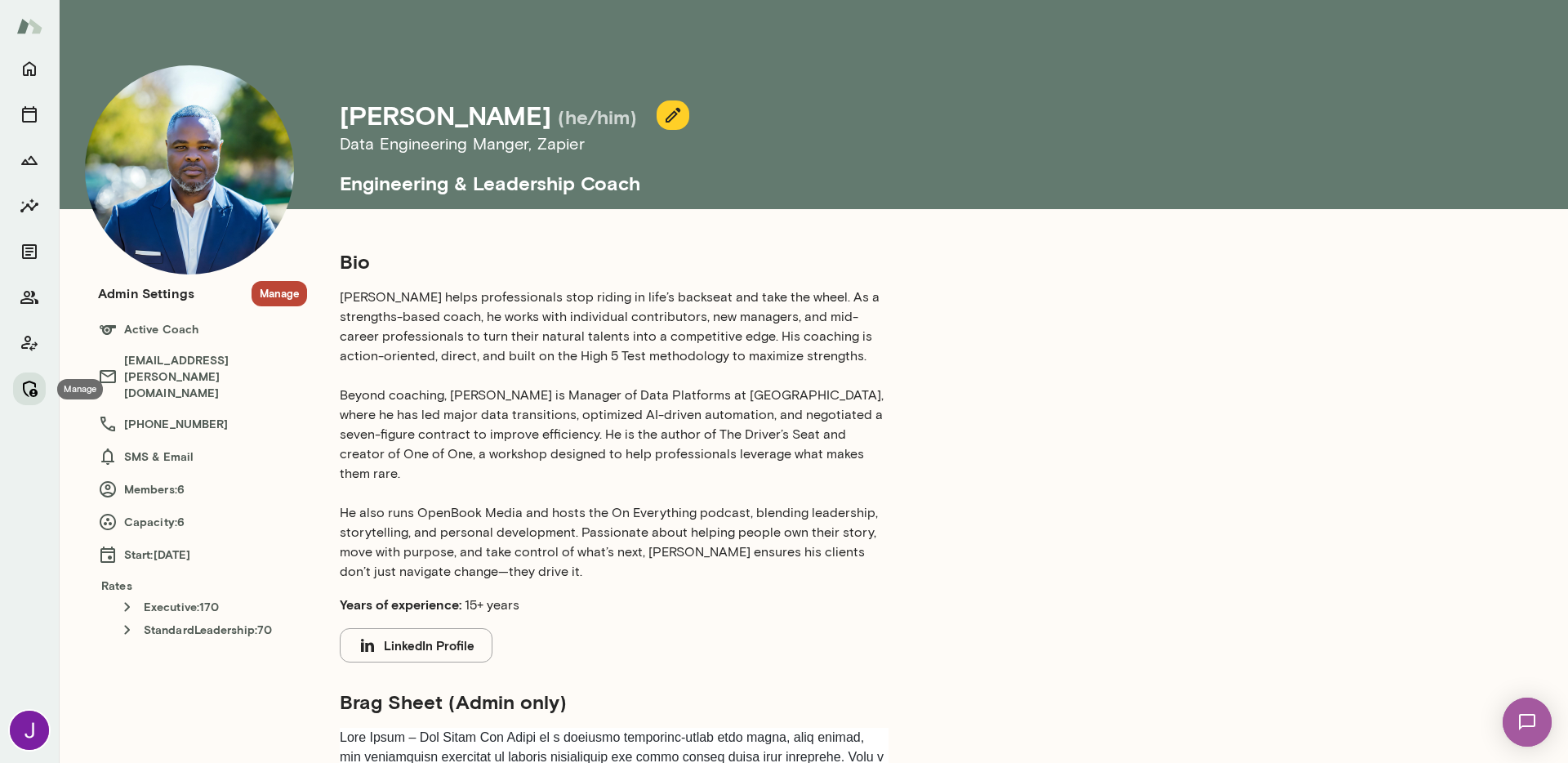
click at [38, 396] on button "Manage" at bounding box center [29, 388] width 33 height 33
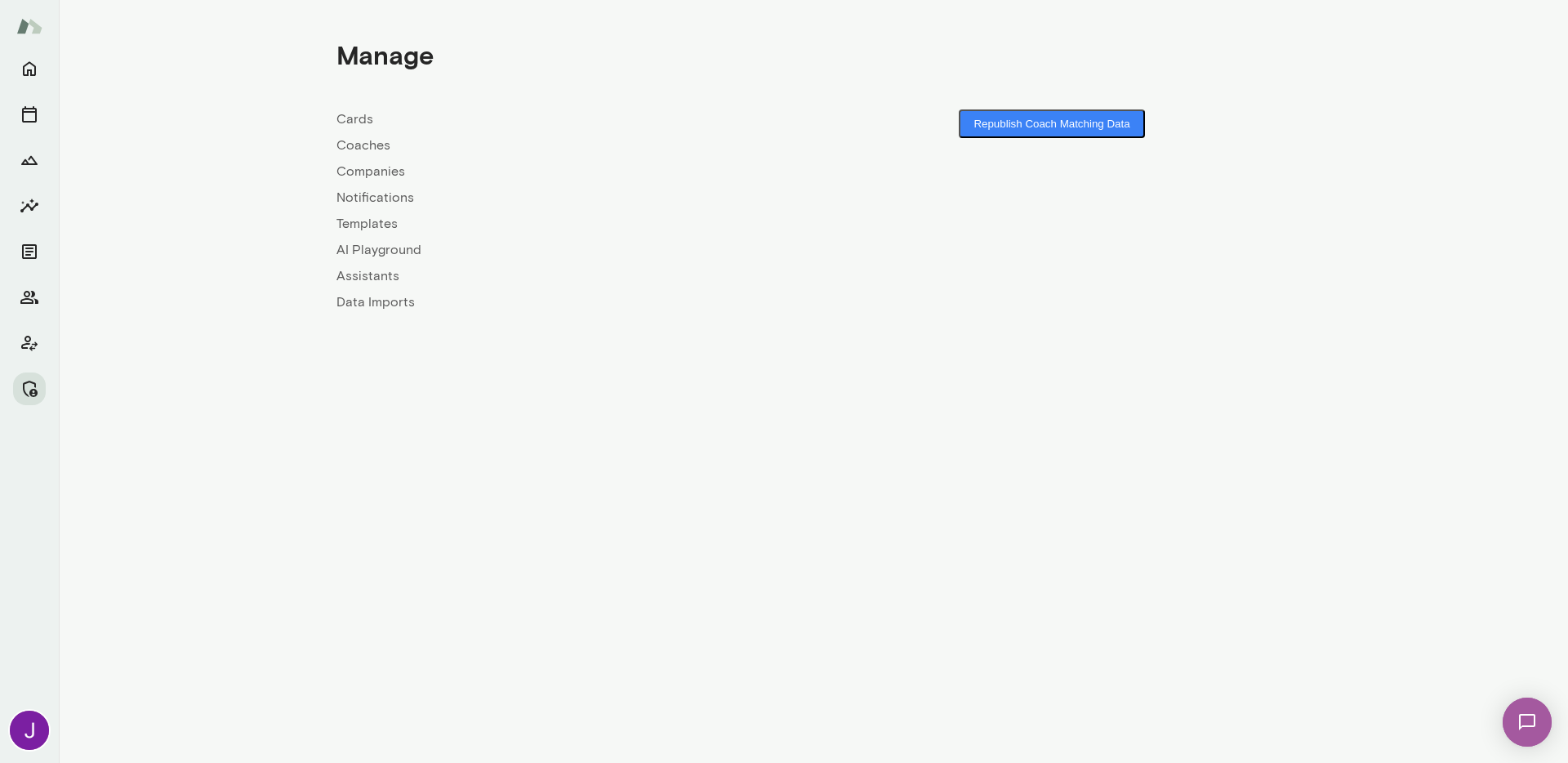
click at [381, 141] on link "Coaches" at bounding box center [575, 145] width 477 height 20
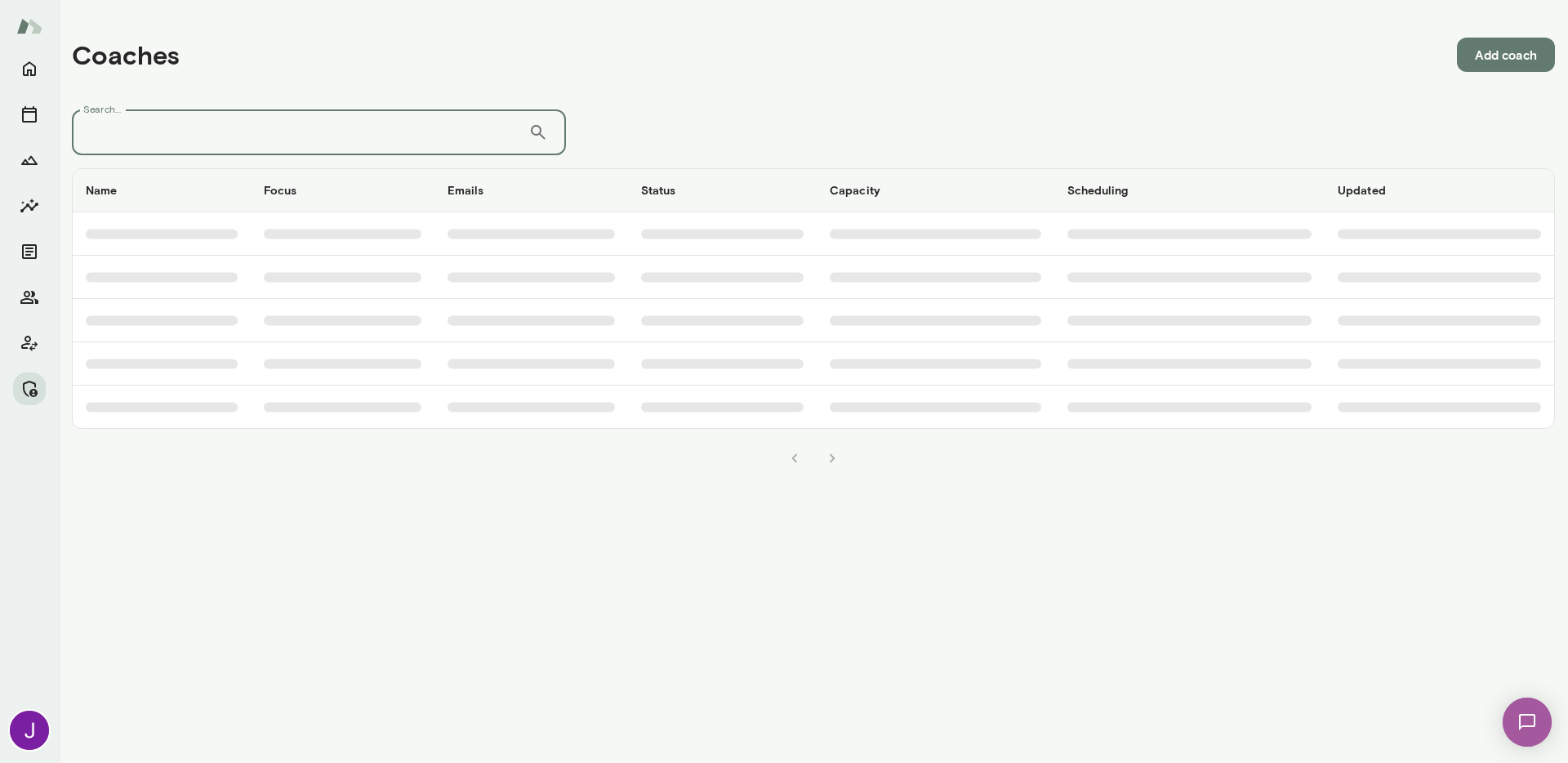
click at [343, 130] on input "Search..." at bounding box center [300, 132] width 457 height 45
type input "*****"
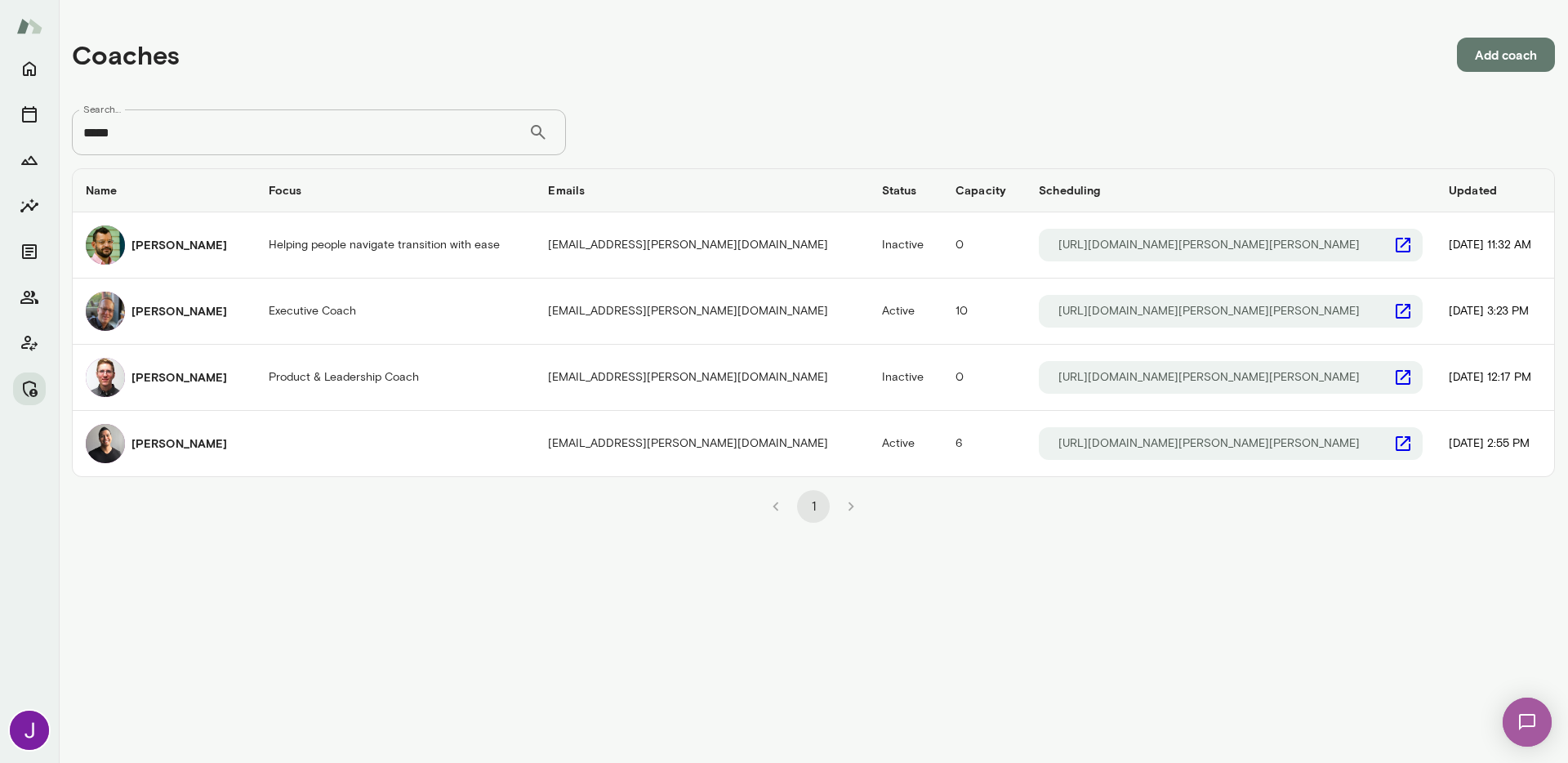
click at [216, 316] on div "[PERSON_NAME]" at bounding box center [163, 311] width 157 height 39
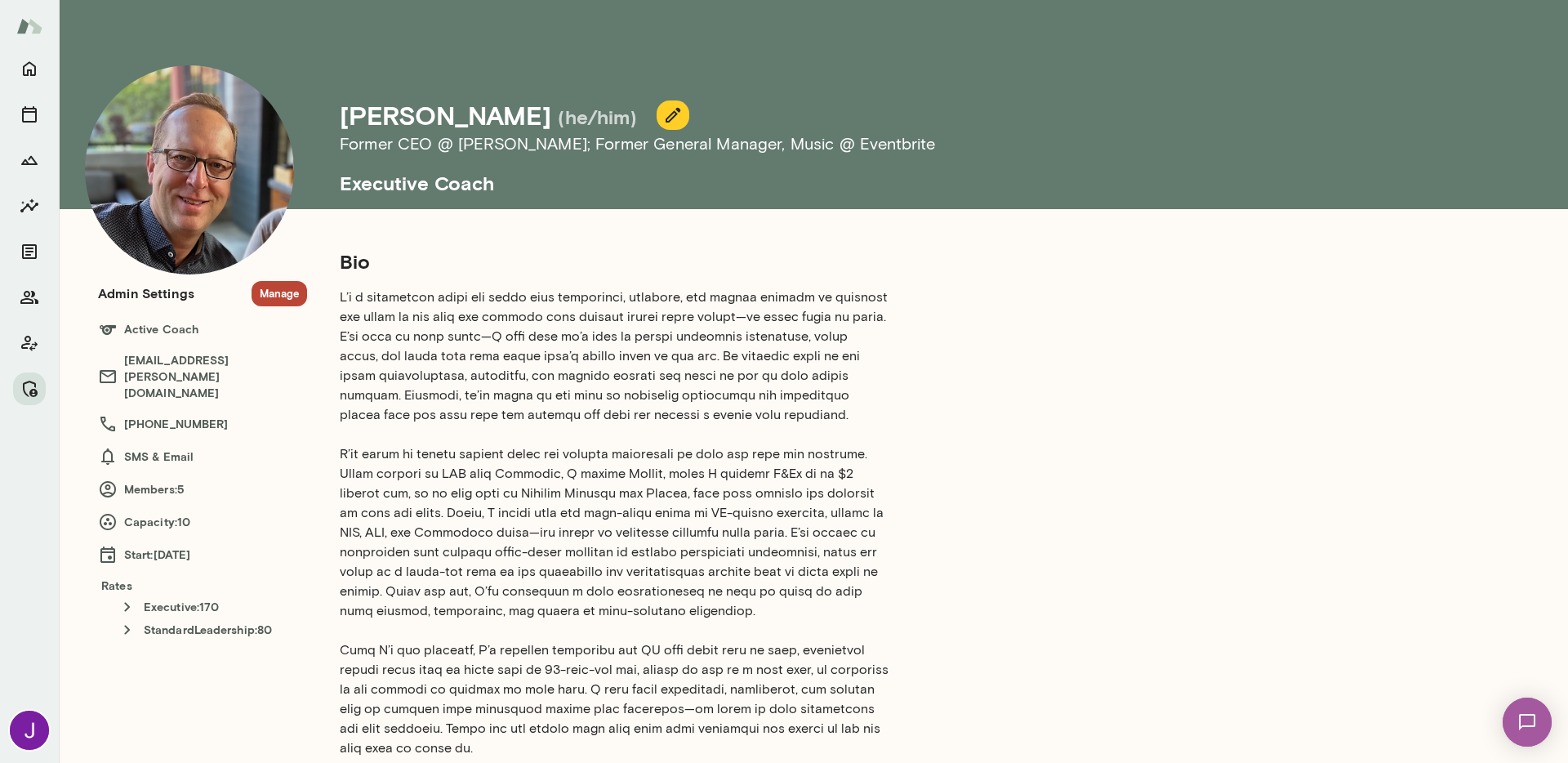
click at [287, 287] on button "Manage" at bounding box center [279, 293] width 56 height 26
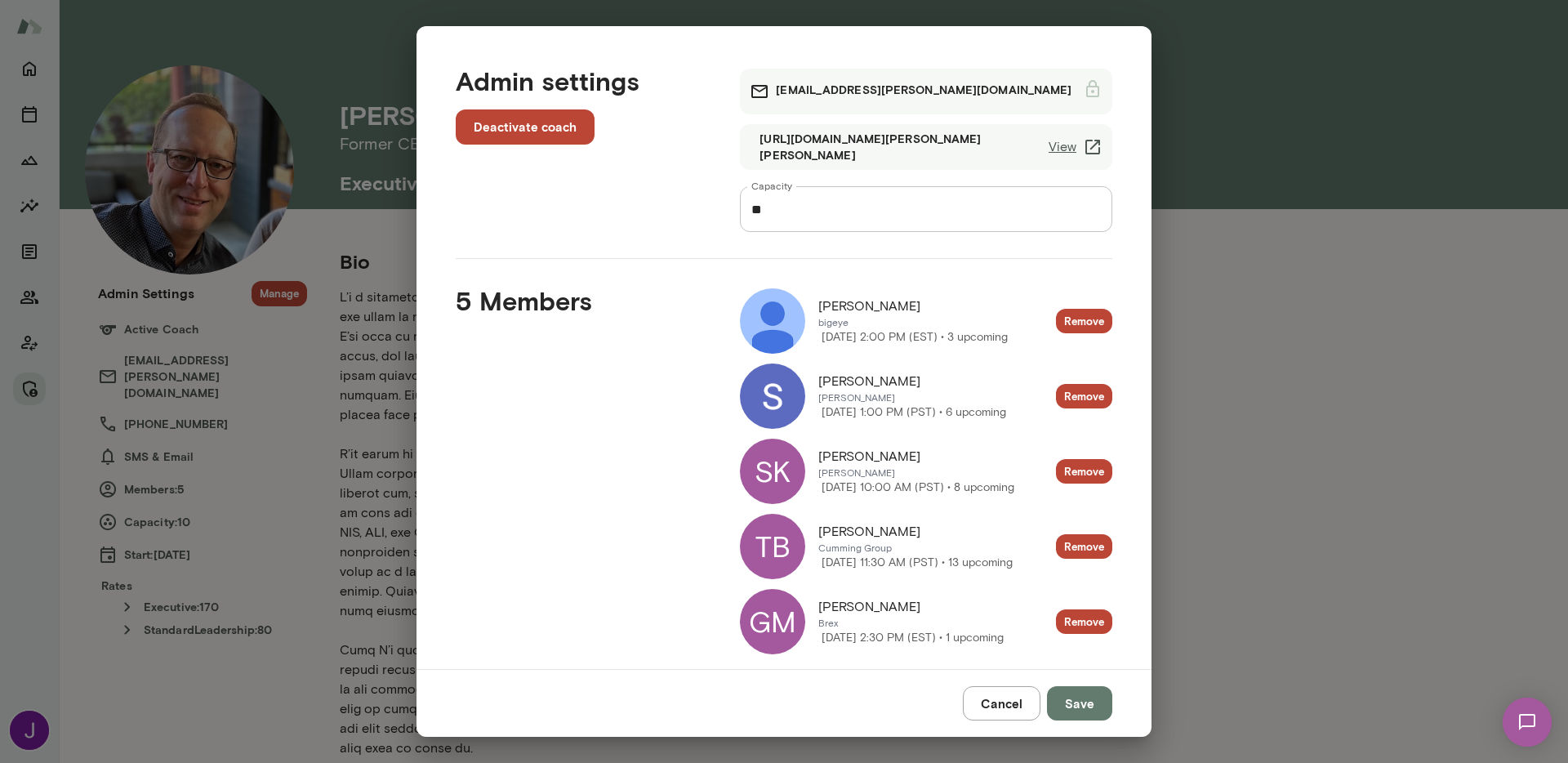
click at [746, 325] on img at bounding box center [772, 321] width 65 height 65
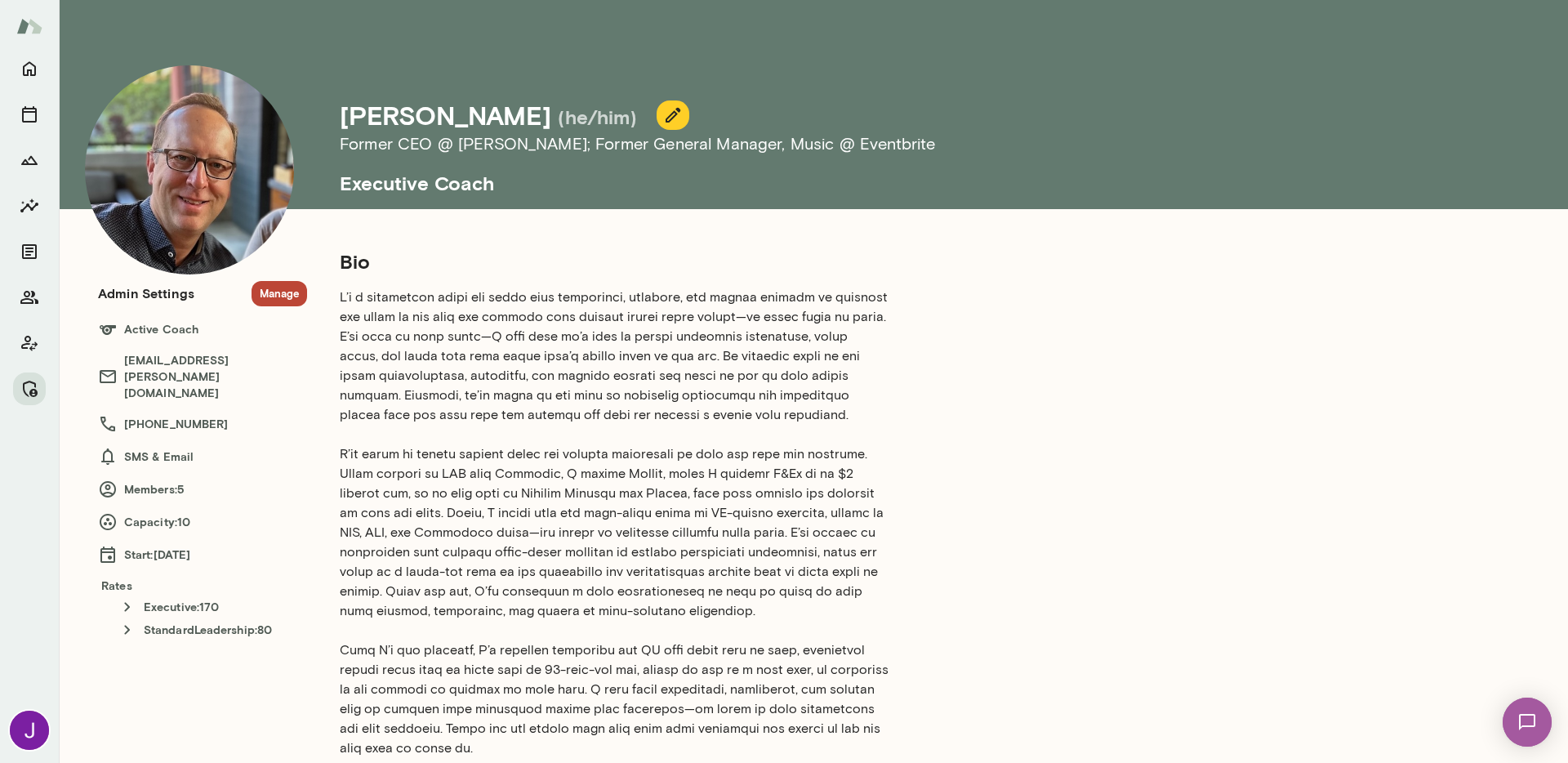
click at [282, 297] on button "Manage" at bounding box center [279, 293] width 56 height 26
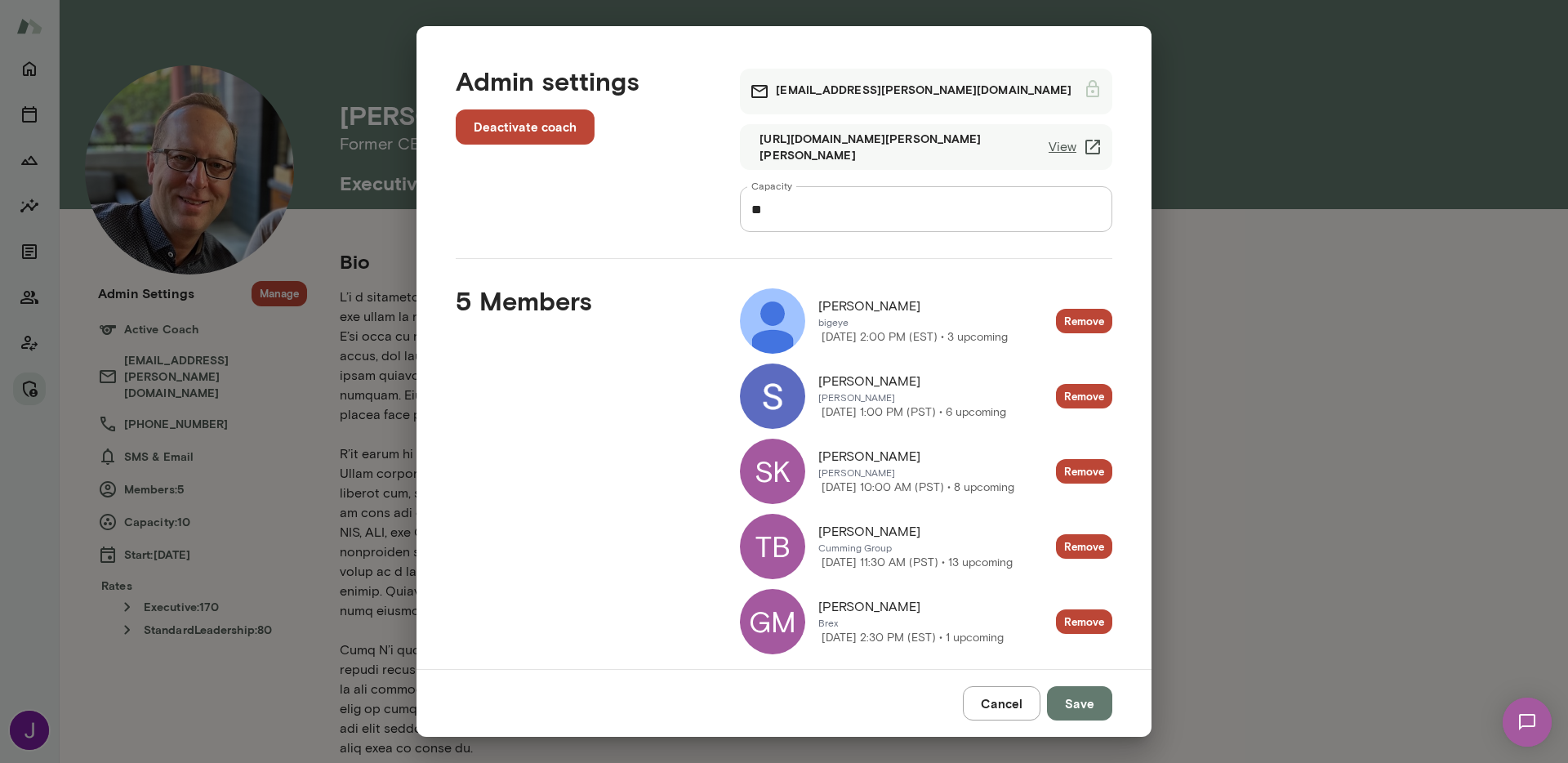
click at [779, 410] on img at bounding box center [772, 396] width 65 height 65
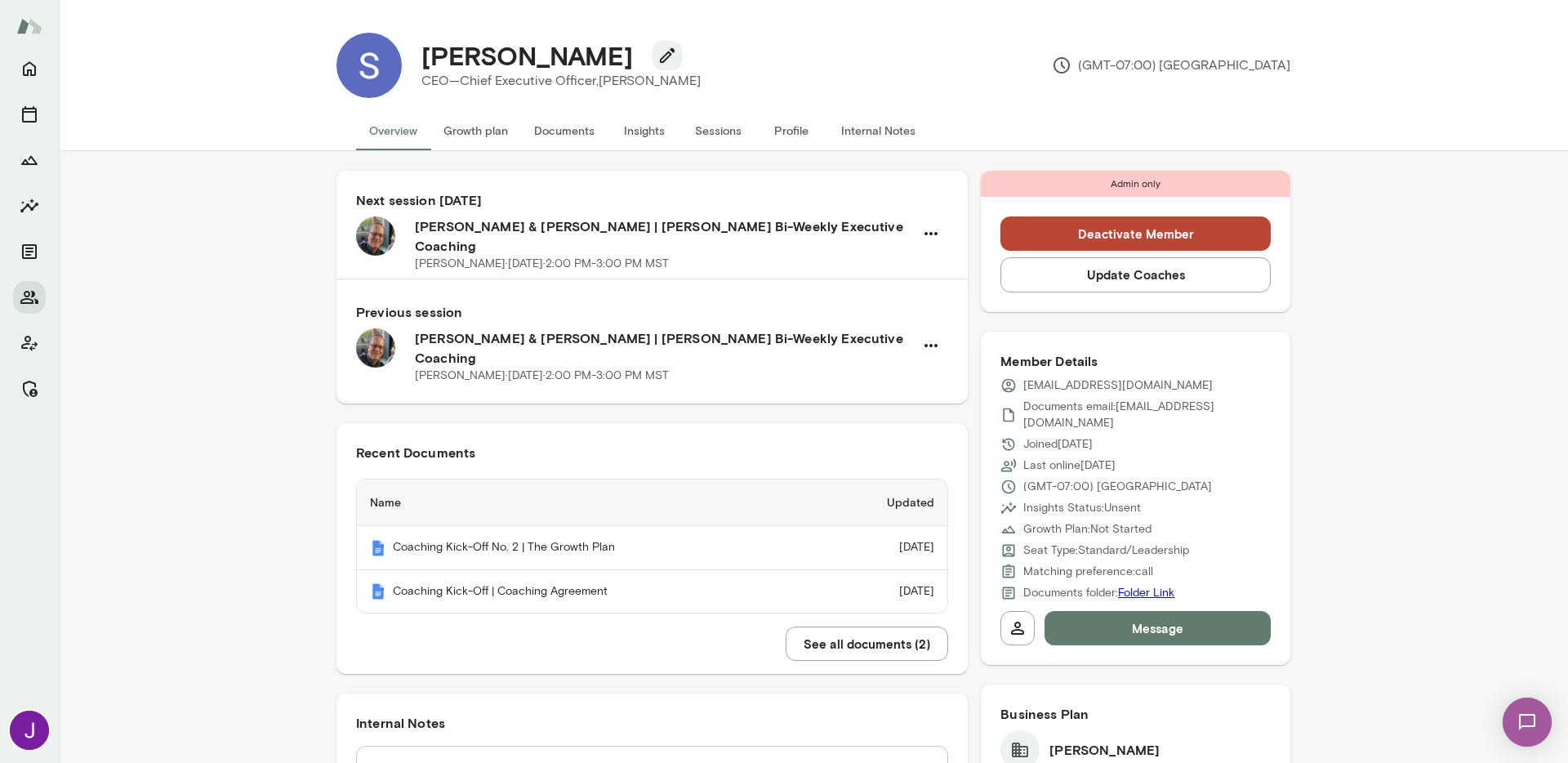
click at [1136, 460] on div "[EMAIL_ADDRESS][DOMAIN_NAME] Documents email: [EMAIL_ADDRESS][DOMAIN_NAME] Join…" at bounding box center [1136, 489] width 270 height 224
click at [653, 46] on button "button" at bounding box center [667, 56] width 29 height 29
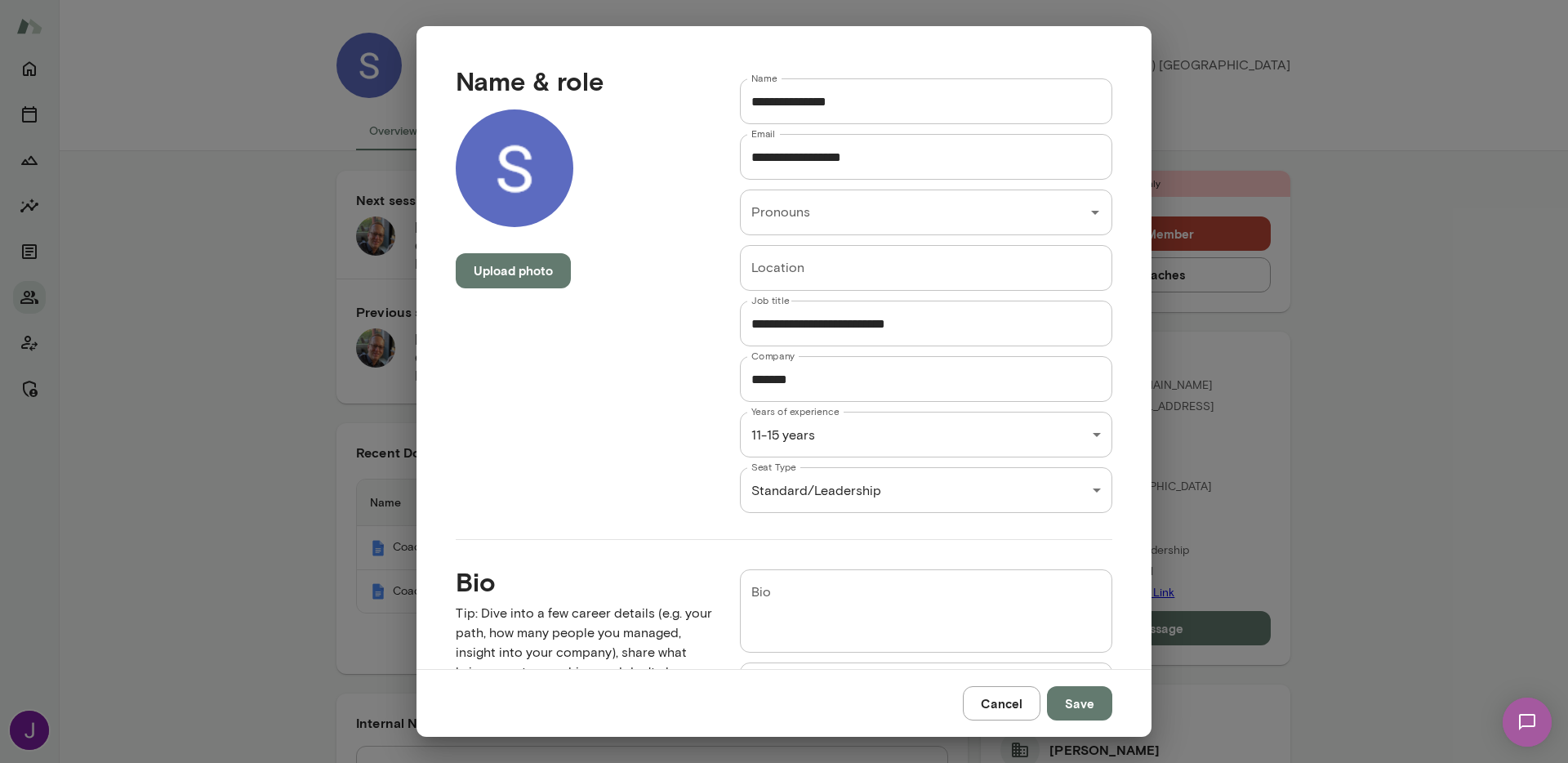
click at [785, 474] on label "Seat Type" at bounding box center [774, 467] width 45 height 14
click at [788, 0] on div "[PERSON_NAME] CEO—Chief Executive Officer, [PERSON_NAME] (GMT-07:00) [GEOGRAPHI…" at bounding box center [784, 0] width 1568 height 0
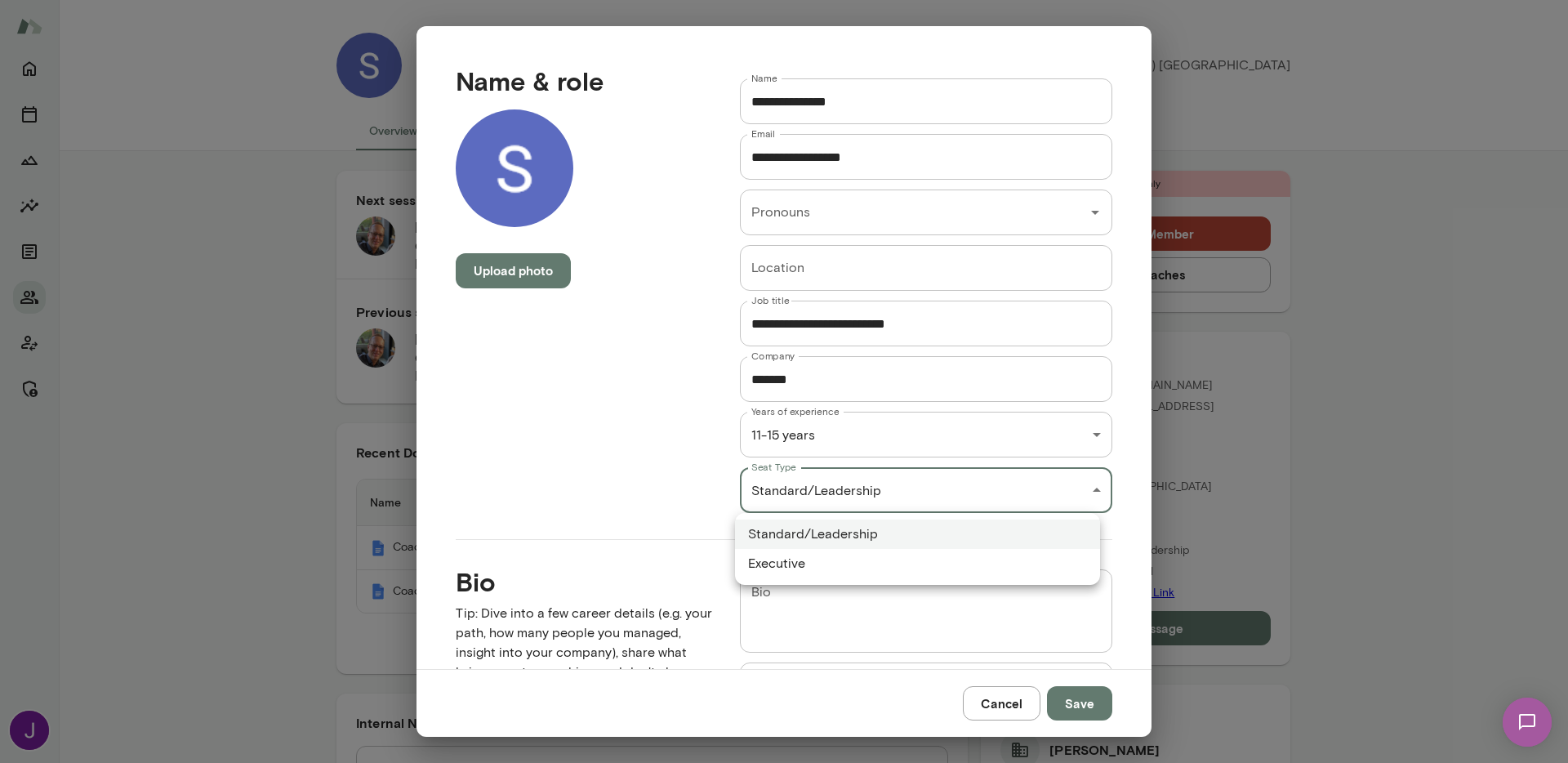
click at [776, 571] on li "Executive" at bounding box center [917, 564] width 365 height 29
type input "*********"
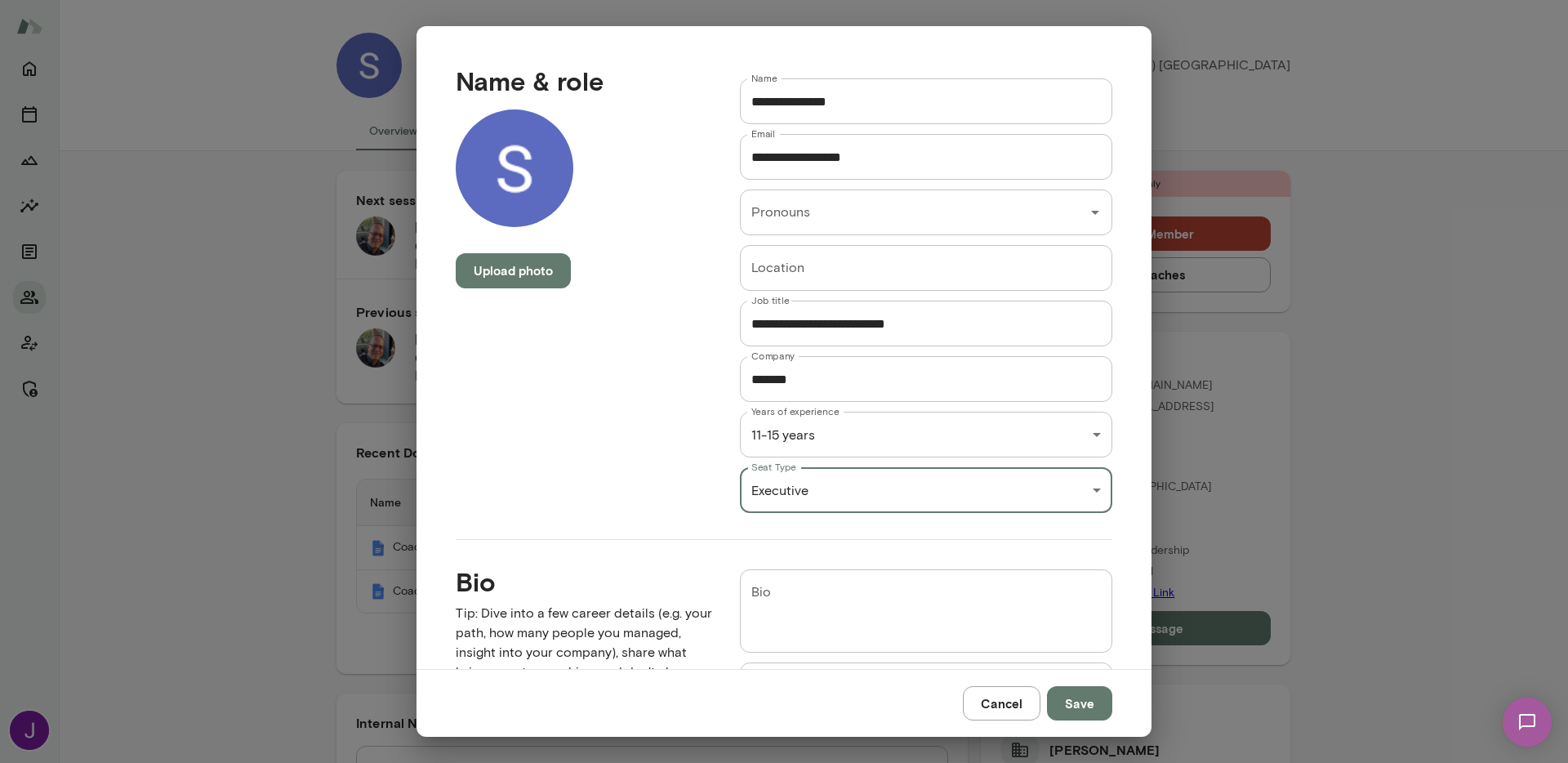
click at [1070, 708] on button "Save" at bounding box center [1080, 703] width 65 height 34
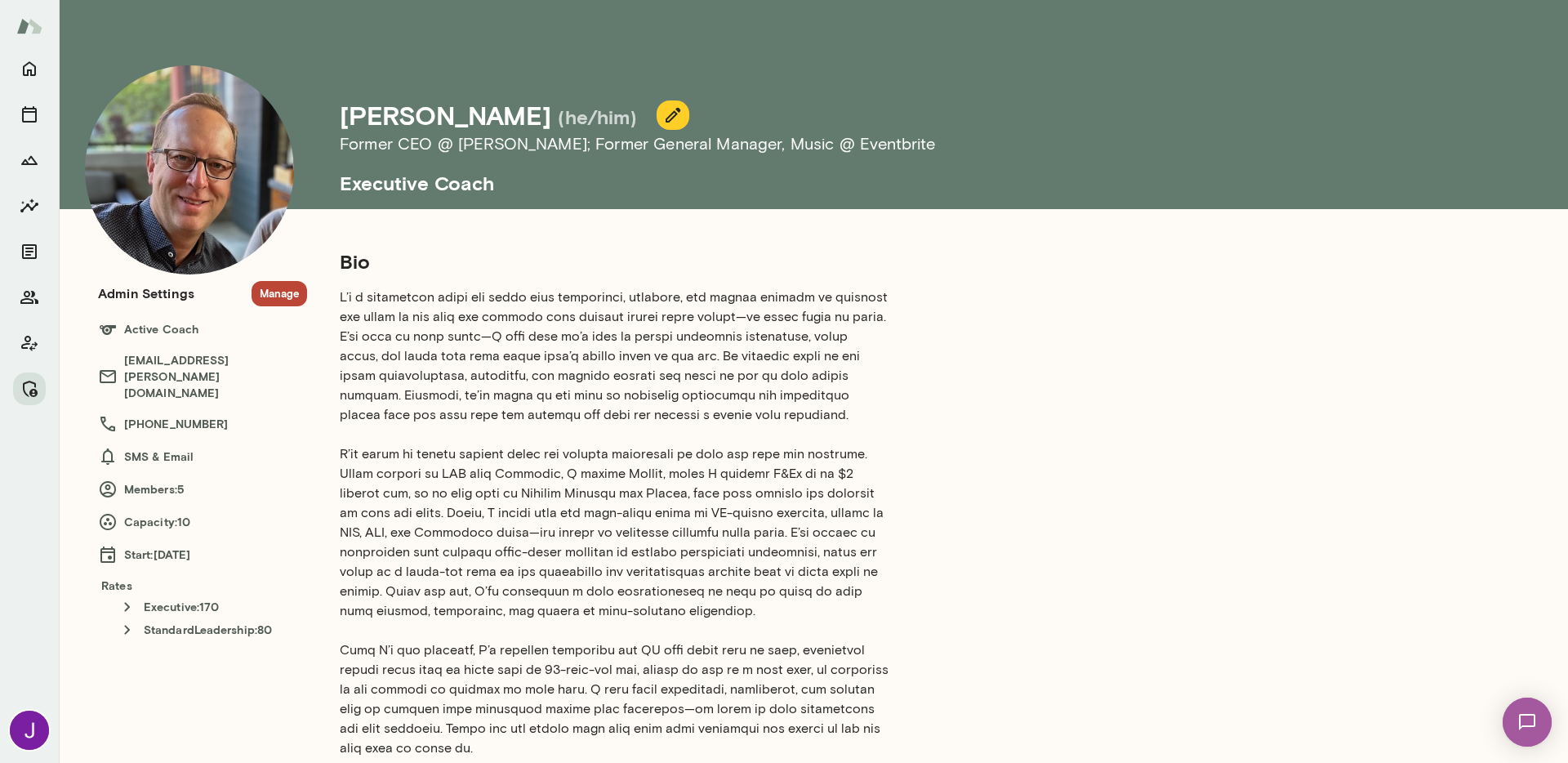
click at [279, 296] on button "Manage" at bounding box center [279, 293] width 56 height 26
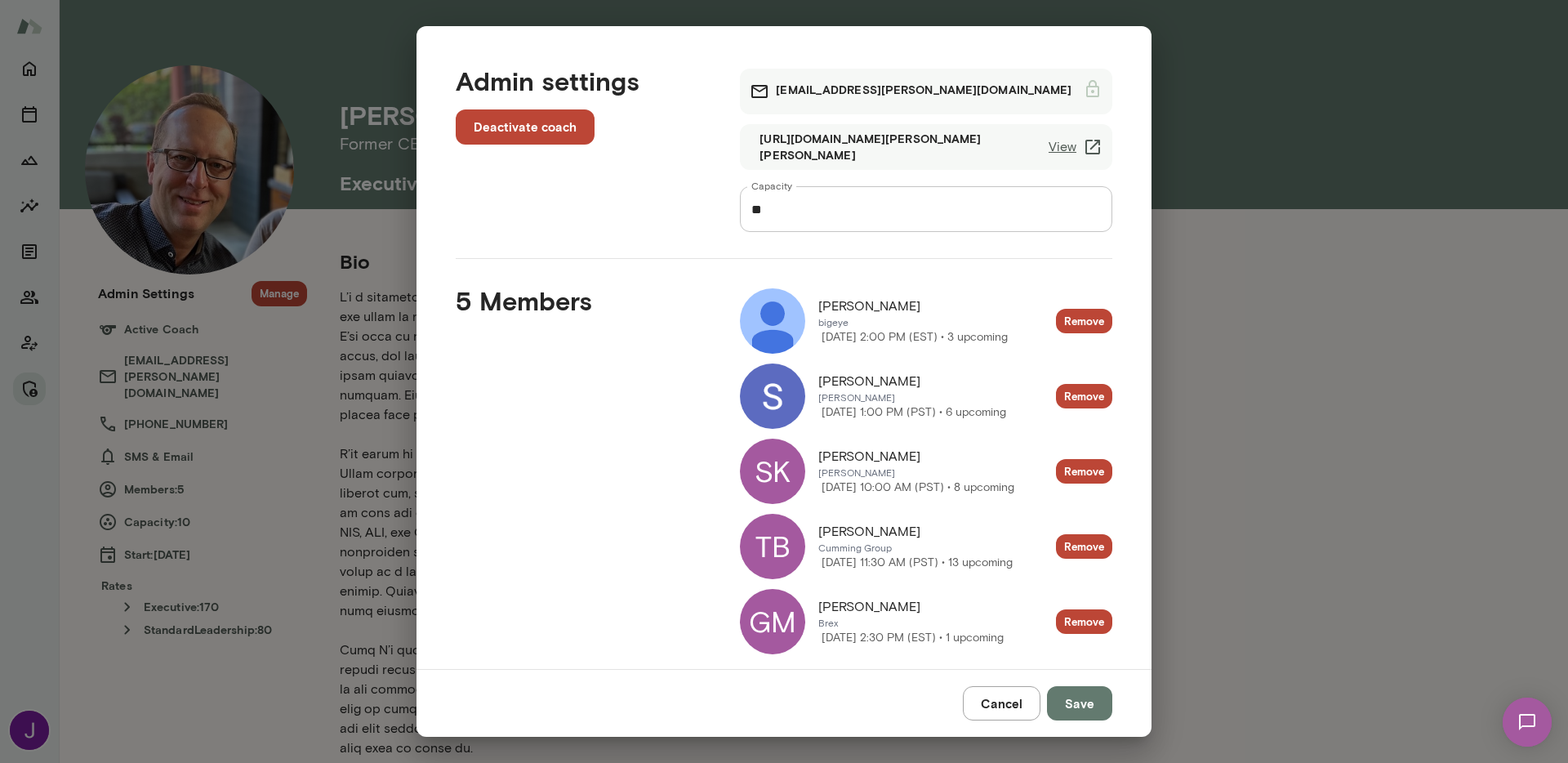
click at [752, 317] on img at bounding box center [772, 321] width 65 height 65
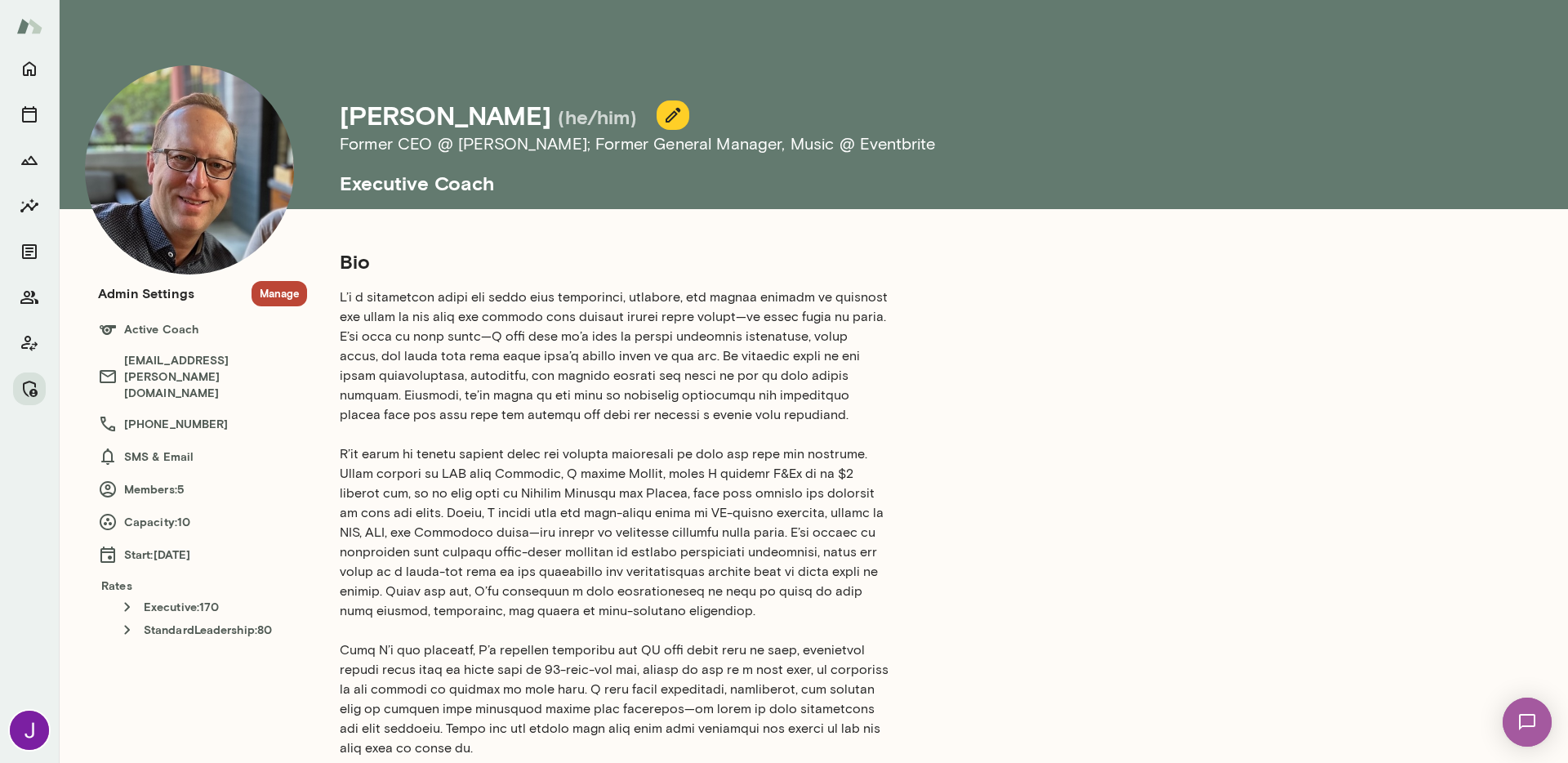
click at [278, 305] on button "Manage" at bounding box center [279, 293] width 56 height 26
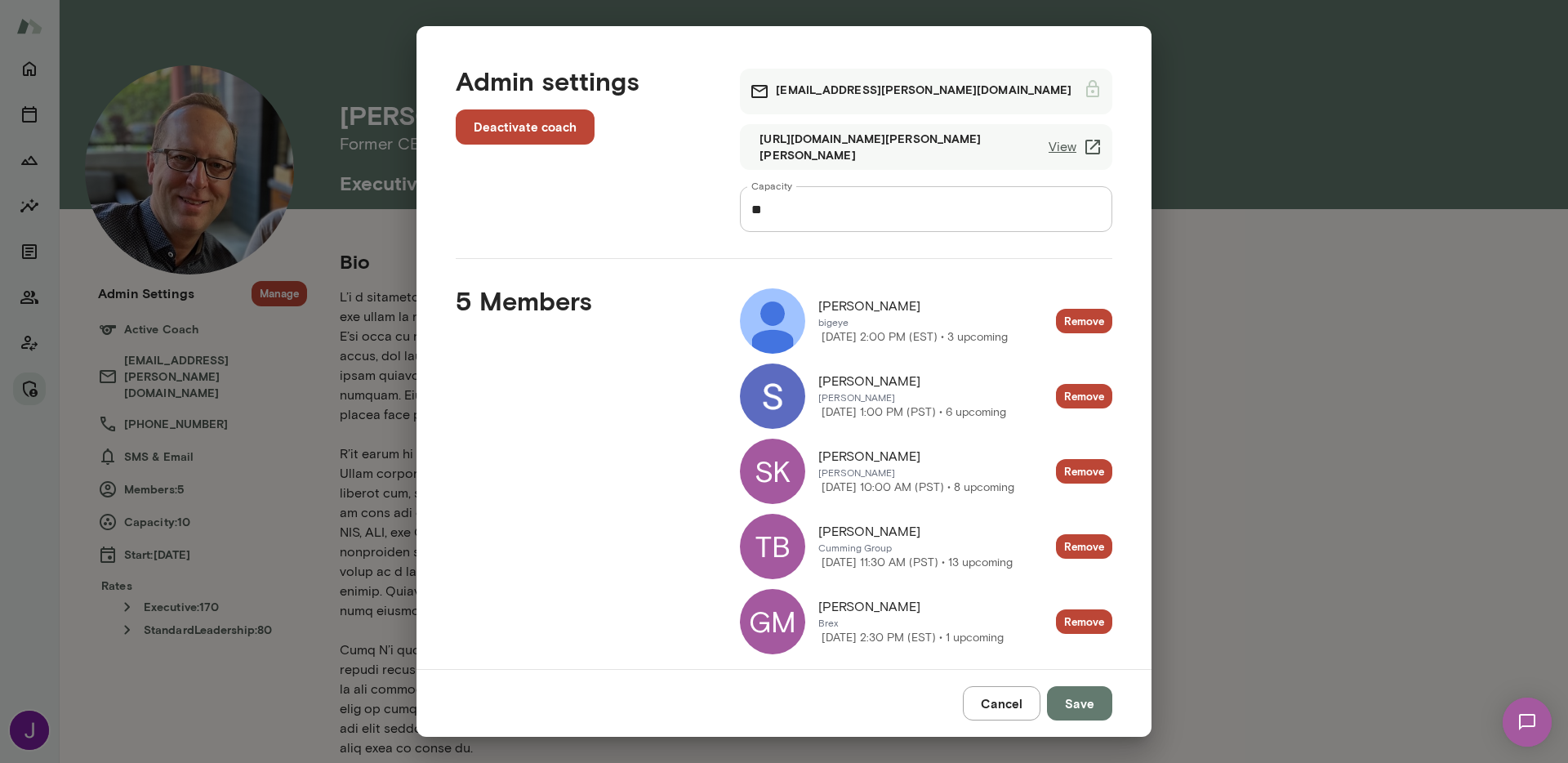
click at [755, 468] on div "SK" at bounding box center [772, 471] width 65 height 65
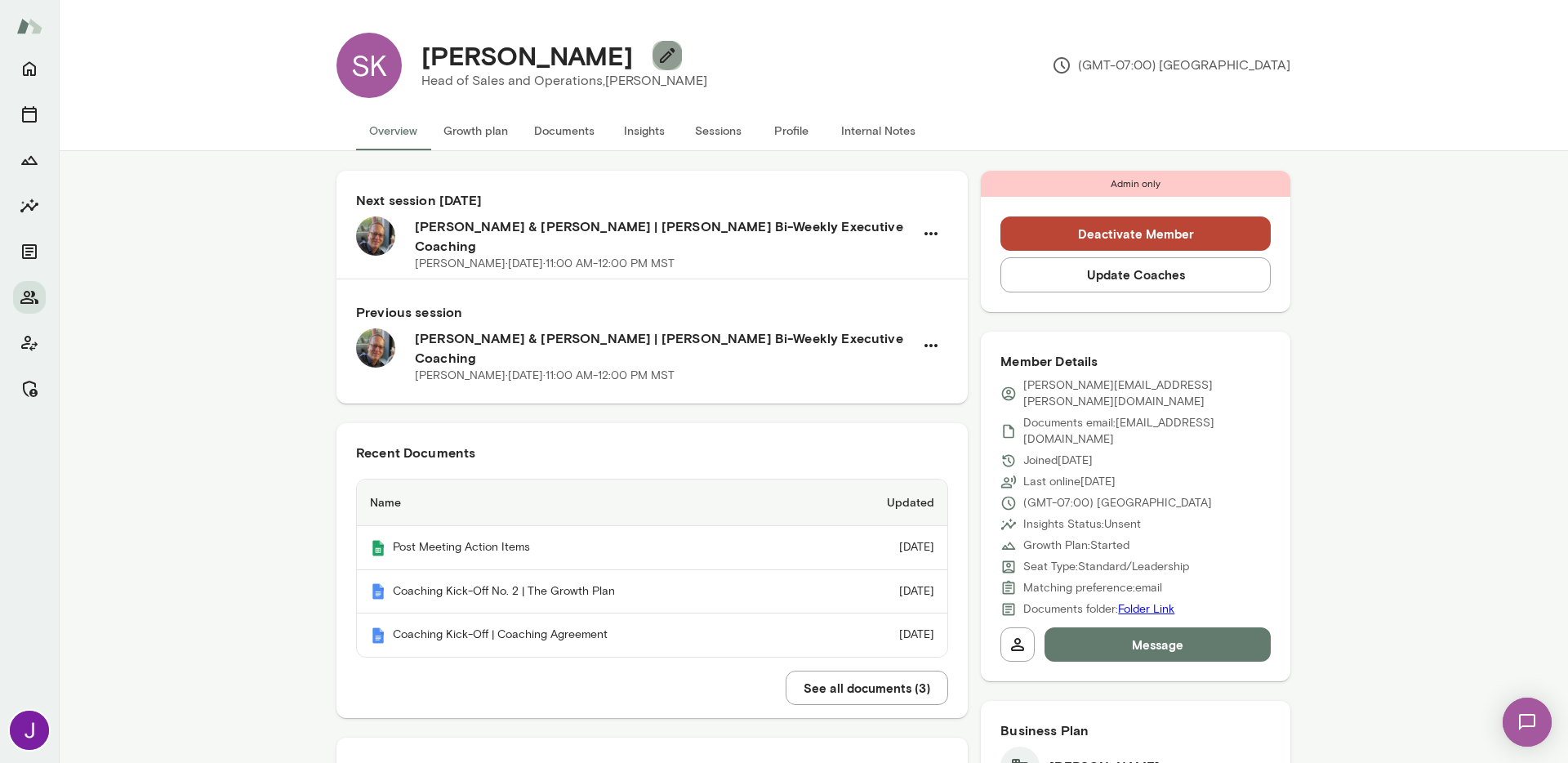
click at [658, 56] on icon "button" at bounding box center [667, 55] width 20 height 20
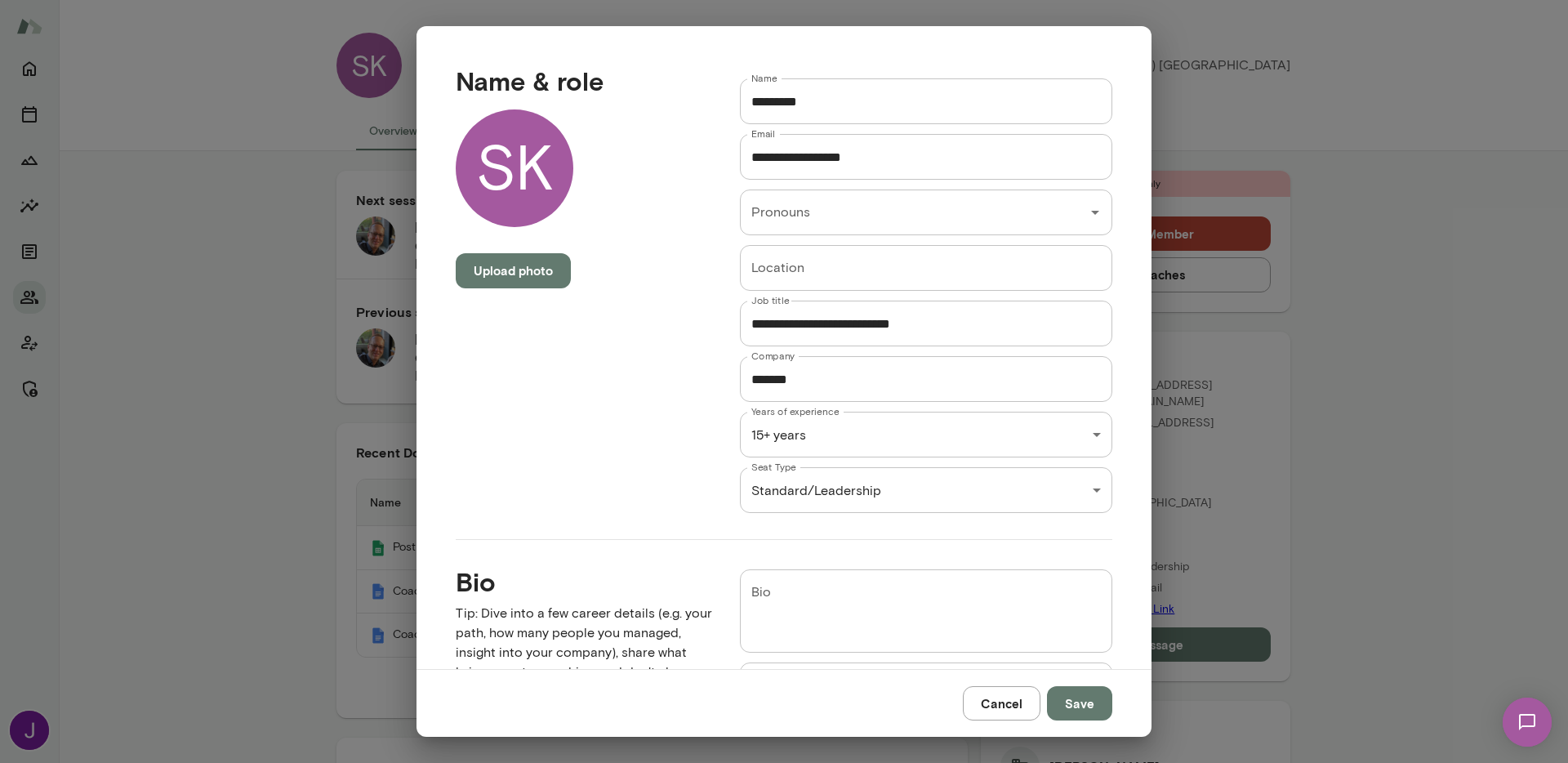
click at [788, 0] on div "SK [PERSON_NAME] Head of Sales and Operations, [PERSON_NAME] (GMT-07:00) [GEOGR…" at bounding box center [784, 0] width 1568 height 0
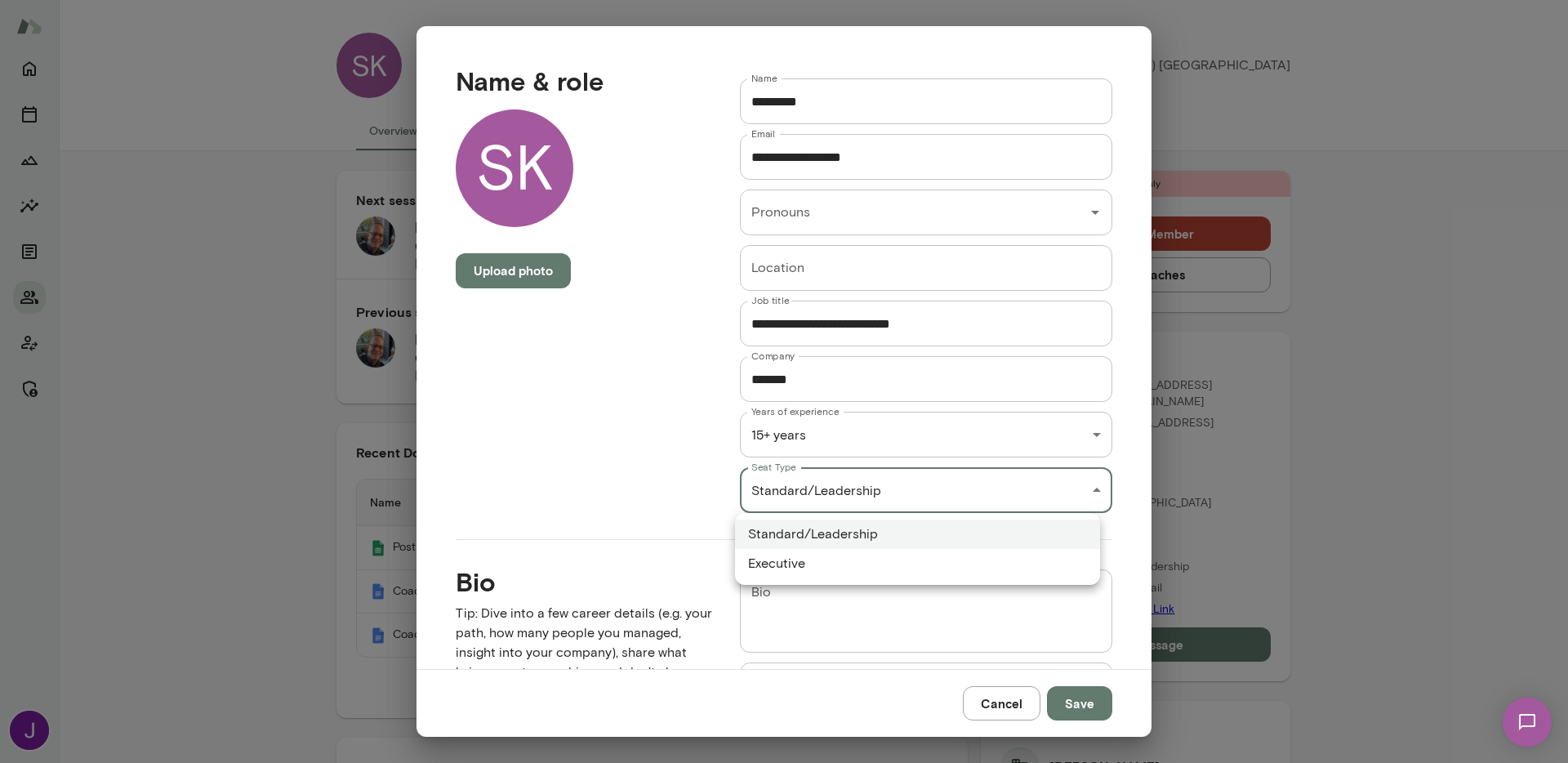
click at [803, 572] on li "Executive" at bounding box center [917, 564] width 365 height 29
type input "*********"
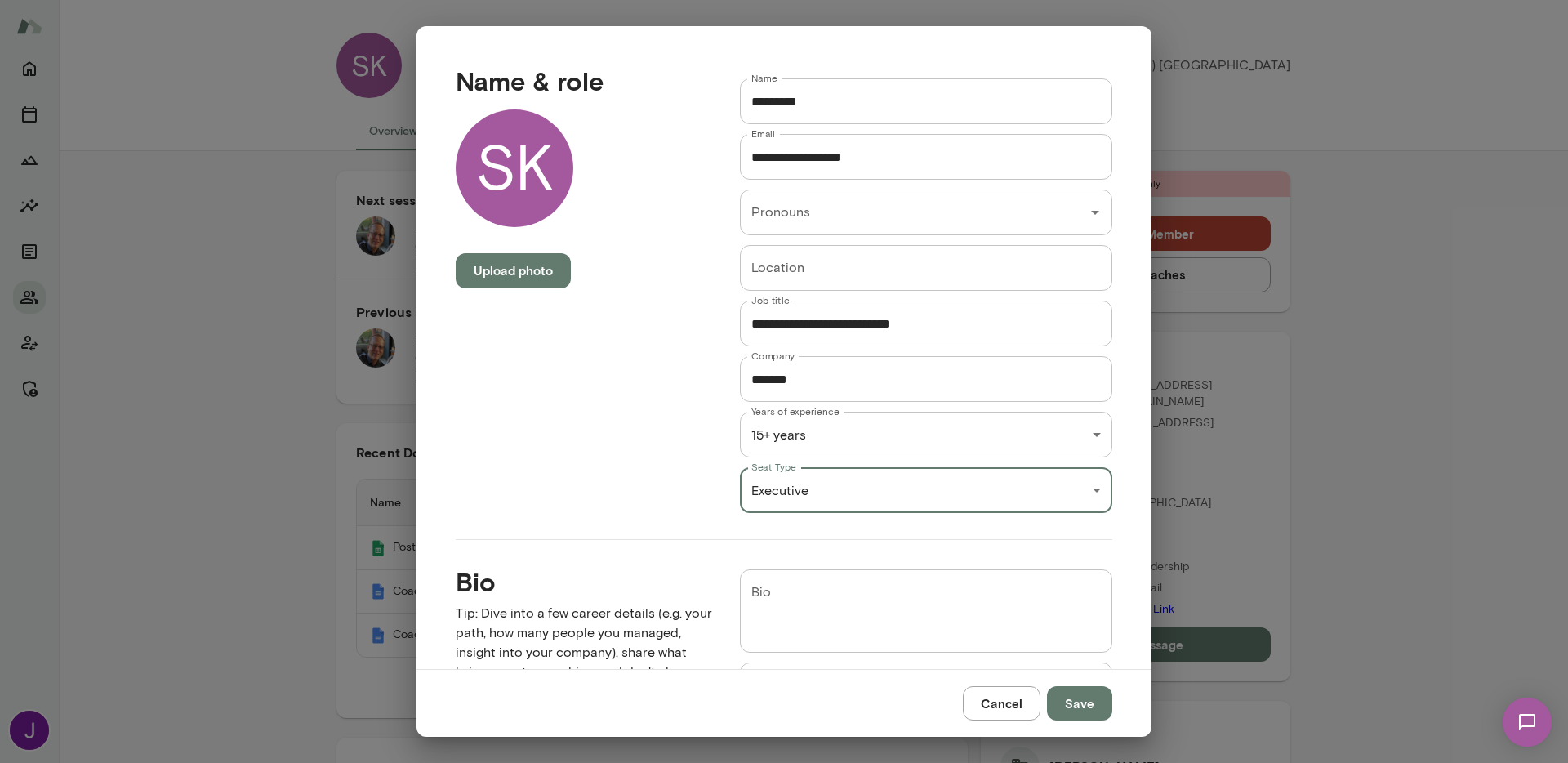
click at [1081, 706] on button "Save" at bounding box center [1080, 703] width 65 height 34
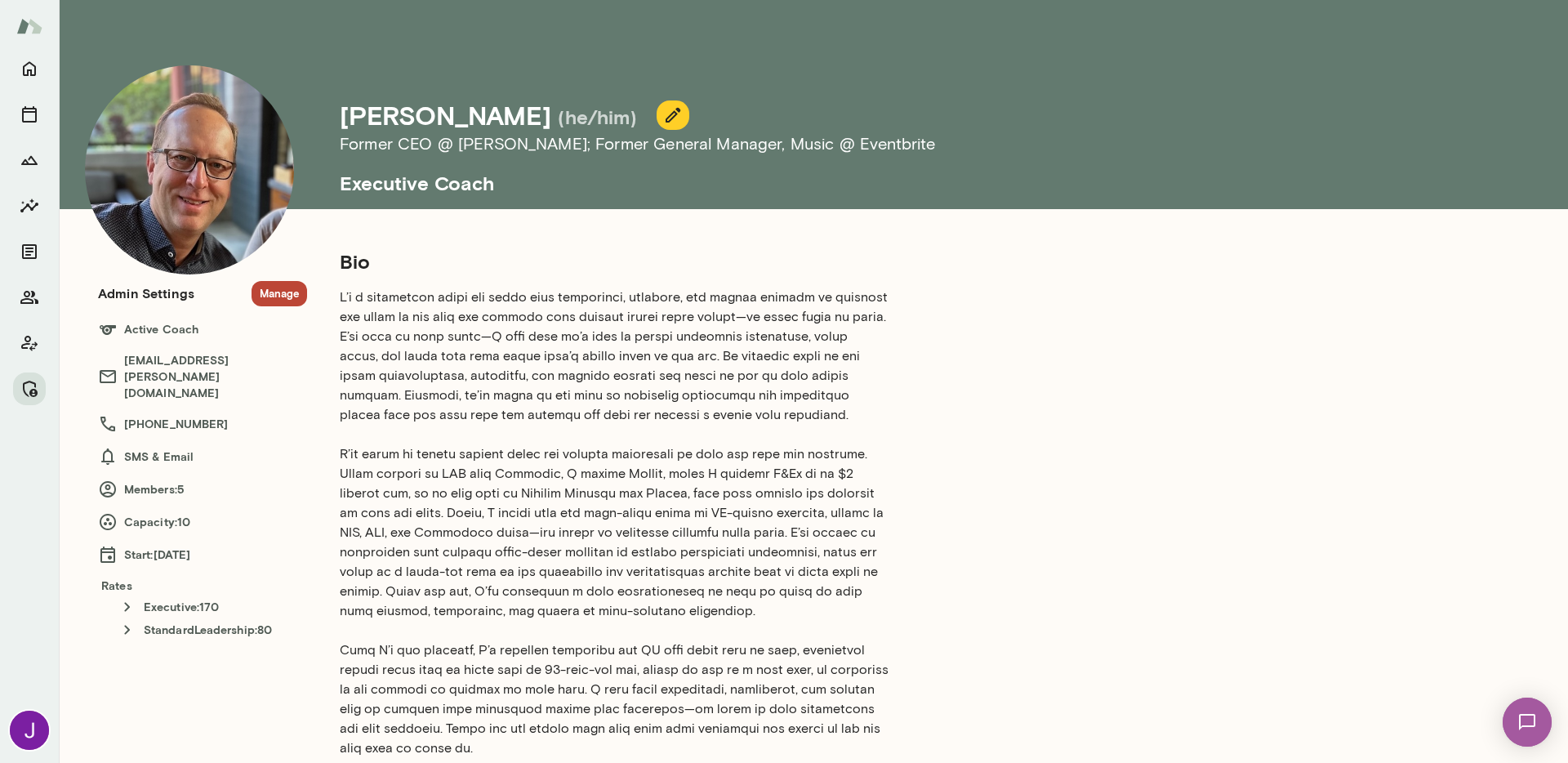
click at [278, 302] on button "Manage" at bounding box center [279, 293] width 56 height 26
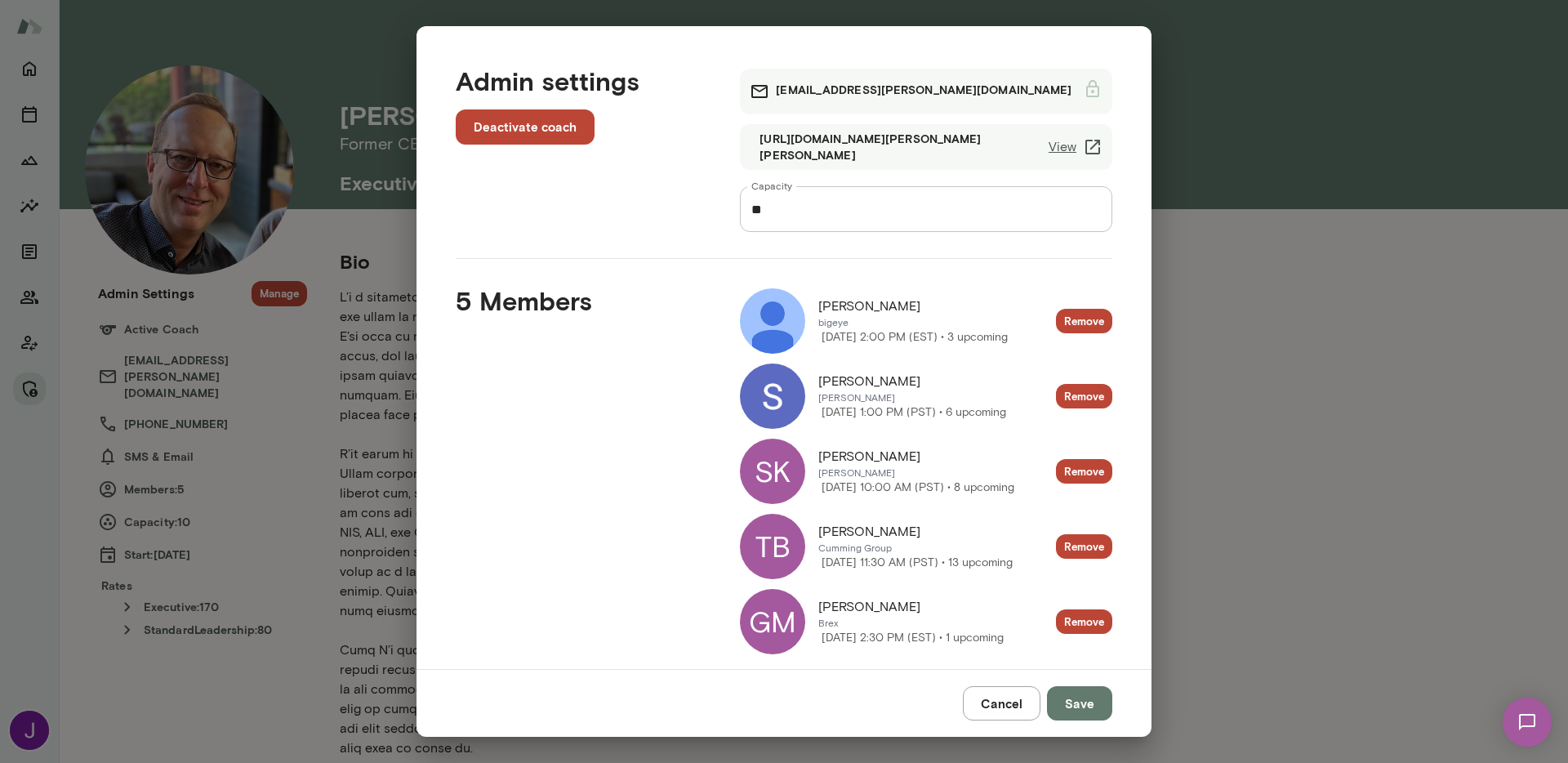
click at [780, 544] on div "TB" at bounding box center [772, 547] width 65 height 65
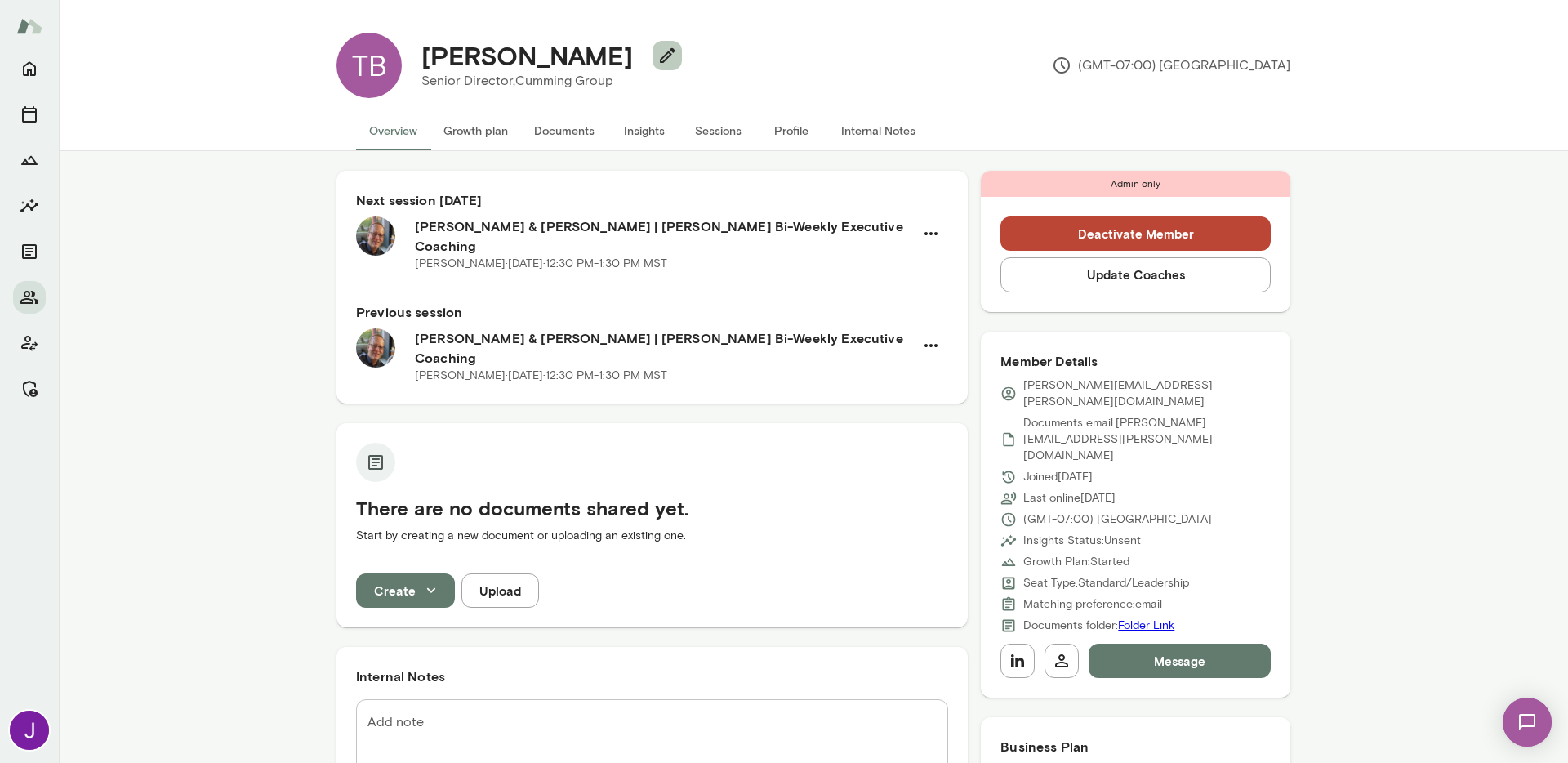
click at [653, 67] on button "button" at bounding box center [667, 56] width 29 height 29
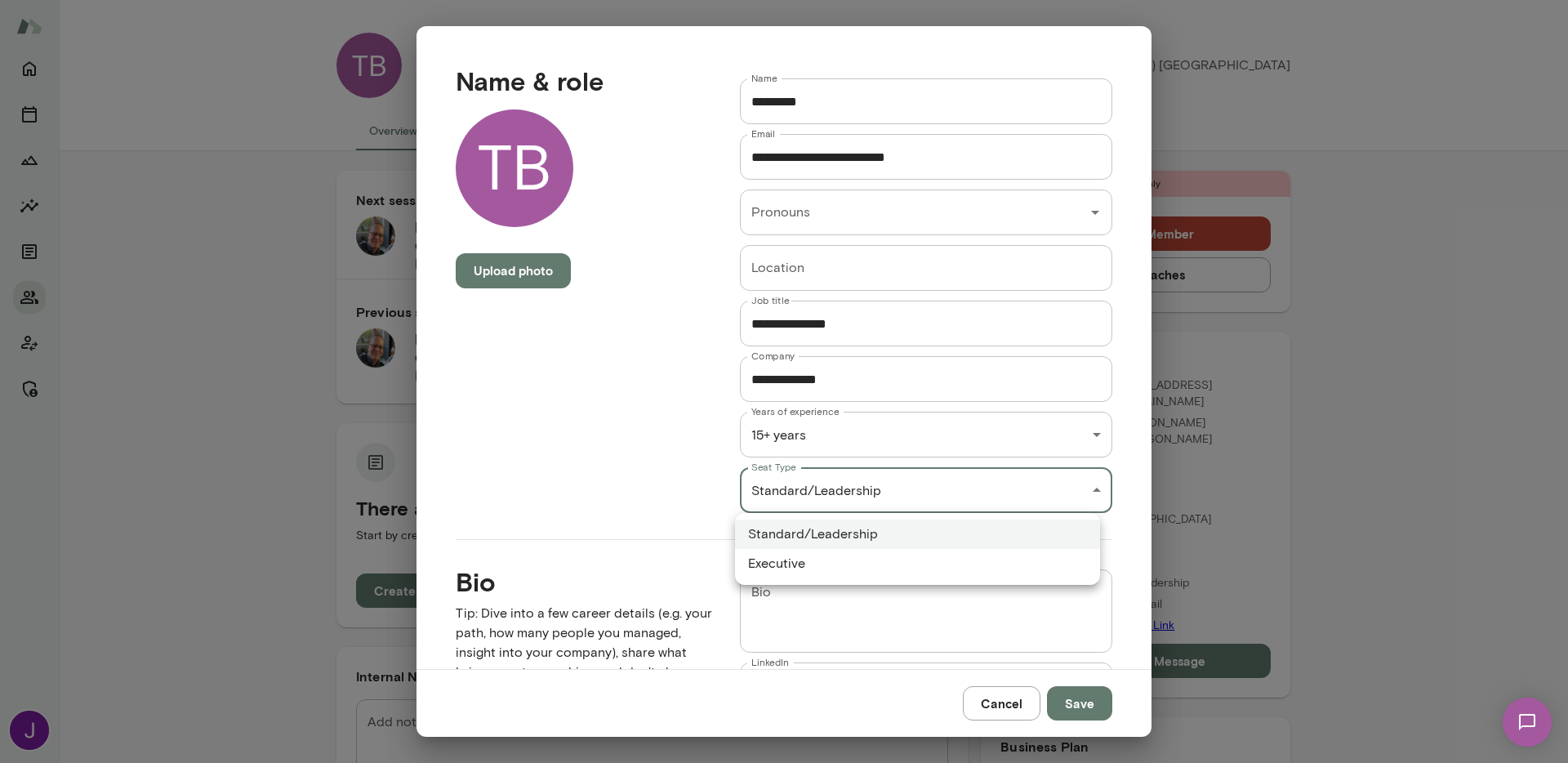
click at [819, 0] on div "TB [PERSON_NAME] Senior Director, Cumming Group (GMT-07:00) [GEOGRAPHIC_DATA] O…" at bounding box center [784, 0] width 1568 height 0
click at [844, 571] on li "Executive" at bounding box center [917, 564] width 365 height 29
type input "*********"
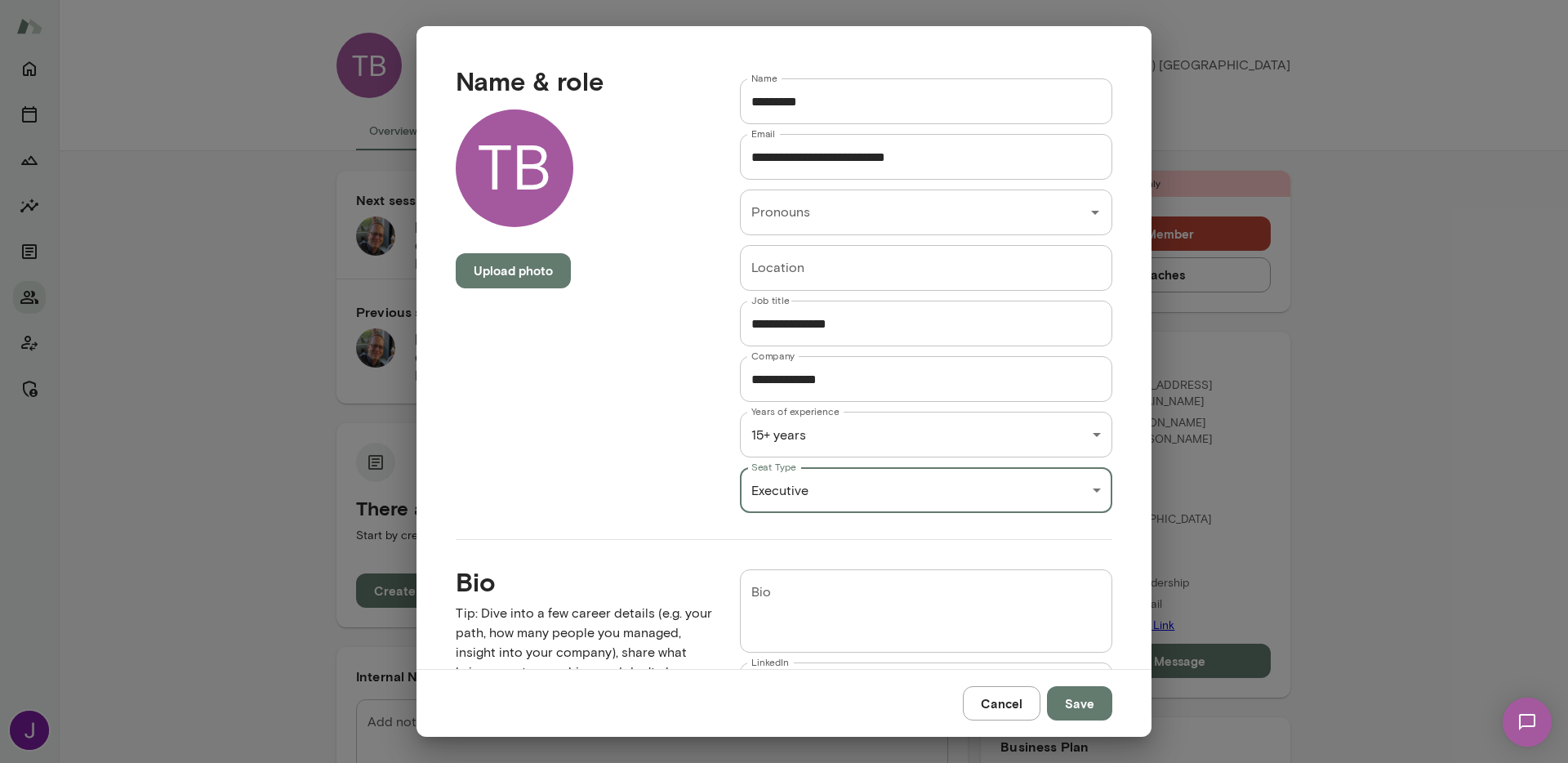
click at [1087, 713] on button "Save" at bounding box center [1080, 703] width 65 height 34
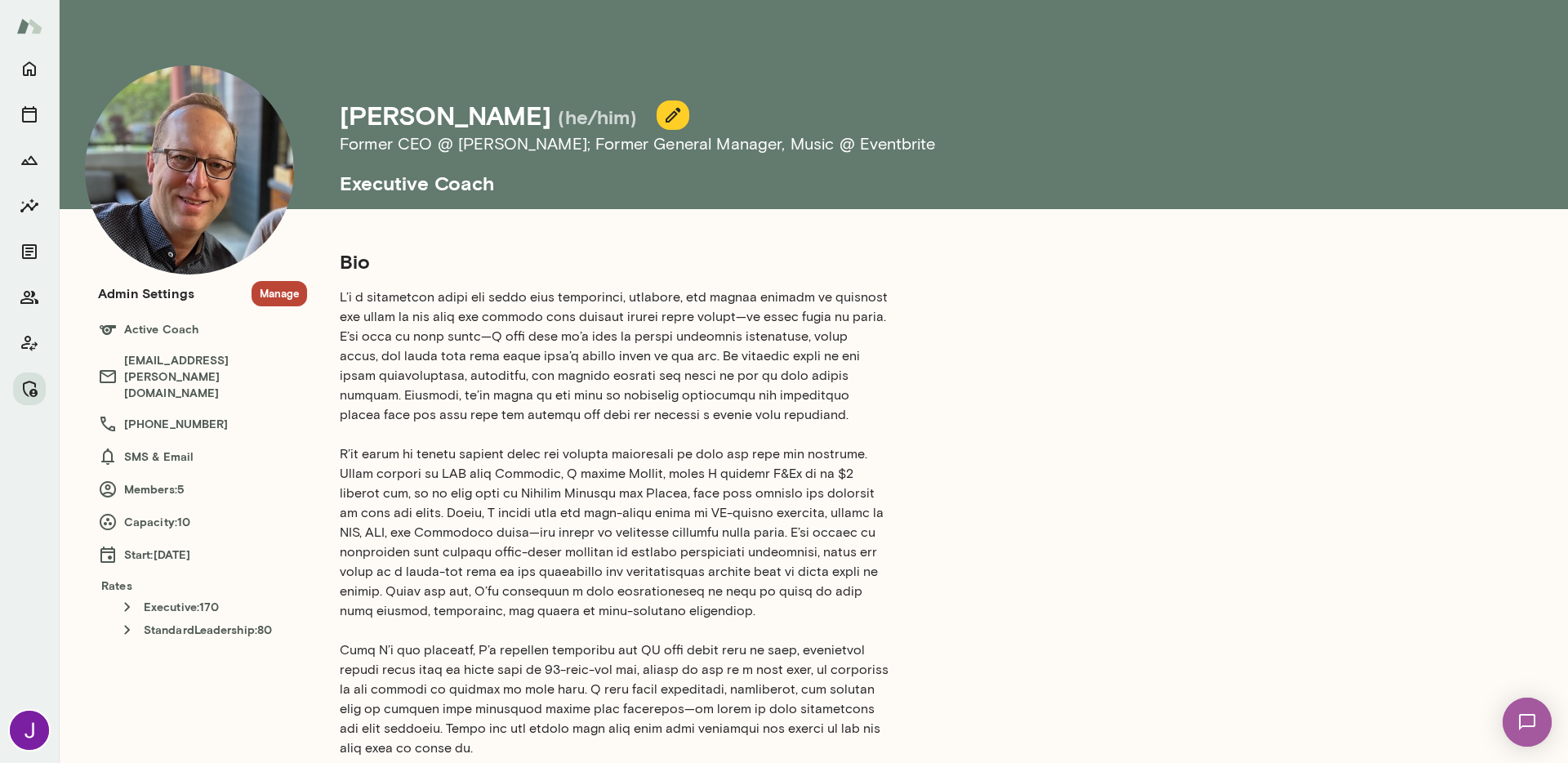
click at [281, 297] on button "Manage" at bounding box center [279, 293] width 56 height 26
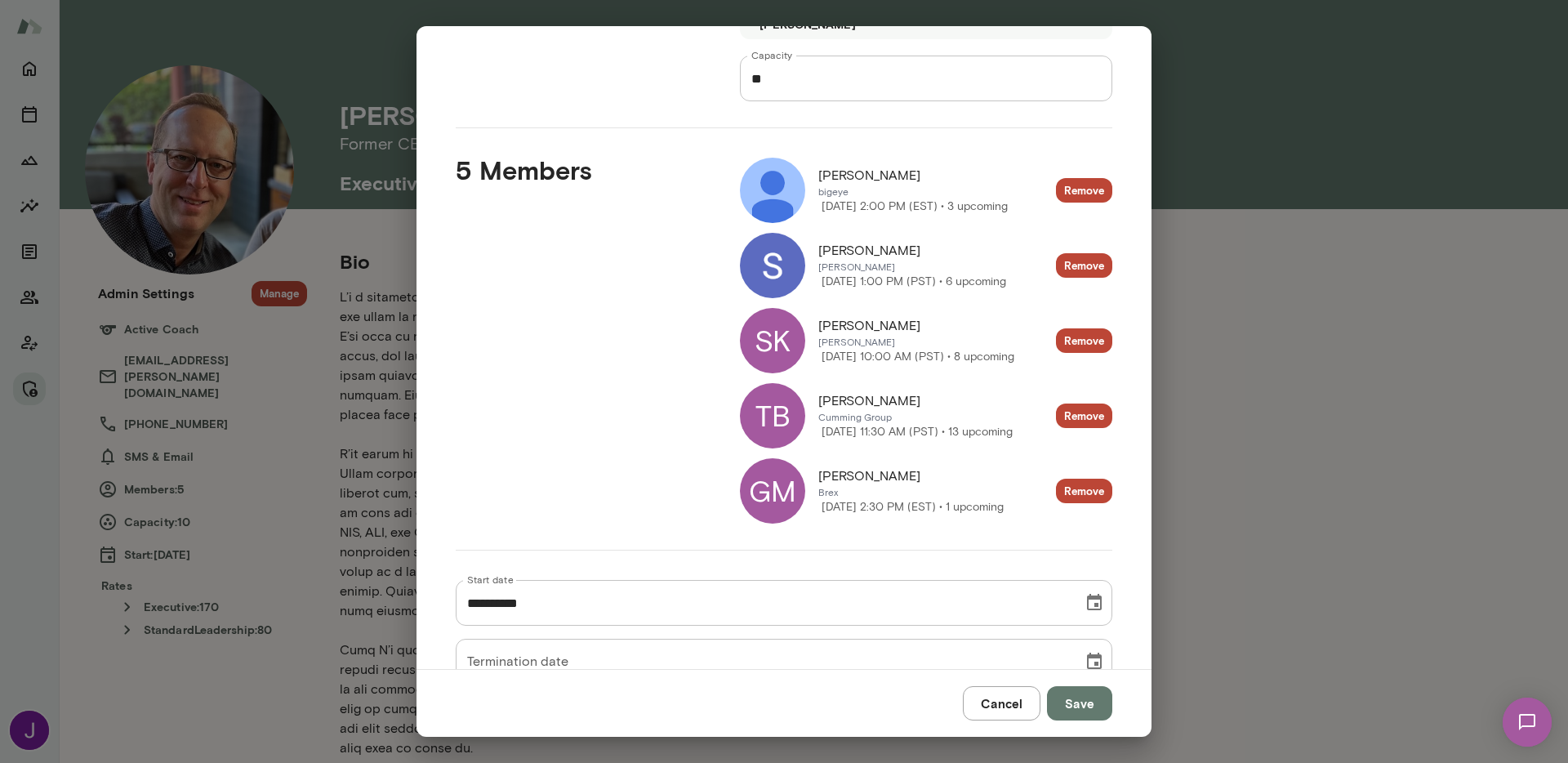
scroll to position [311, 0]
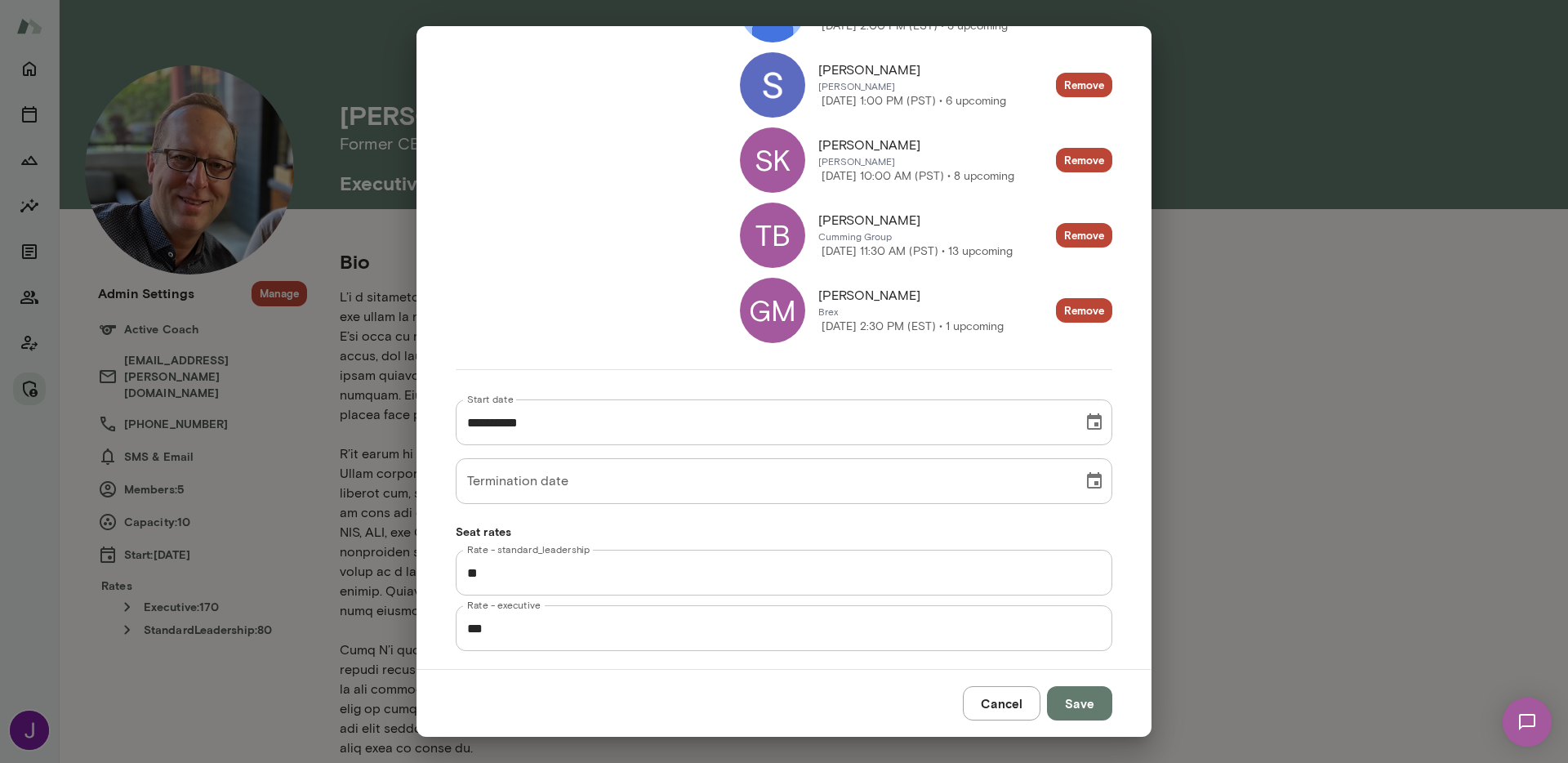
click at [772, 312] on div "GM" at bounding box center [772, 311] width 65 height 65
